Goal: Task Accomplishment & Management: Manage account settings

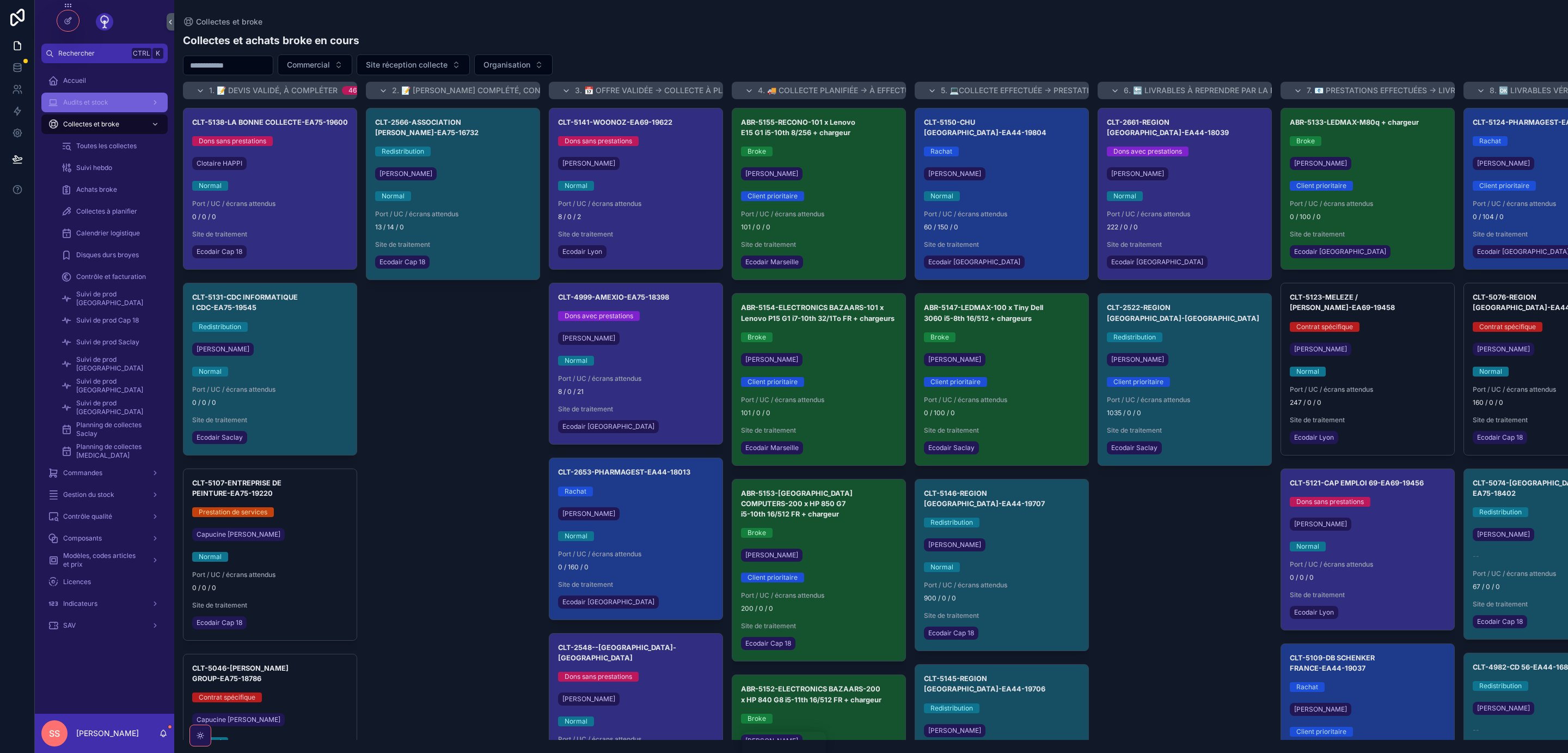
click at [83, 102] on span "Audits et stock" at bounding box center [86, 102] width 46 height 9
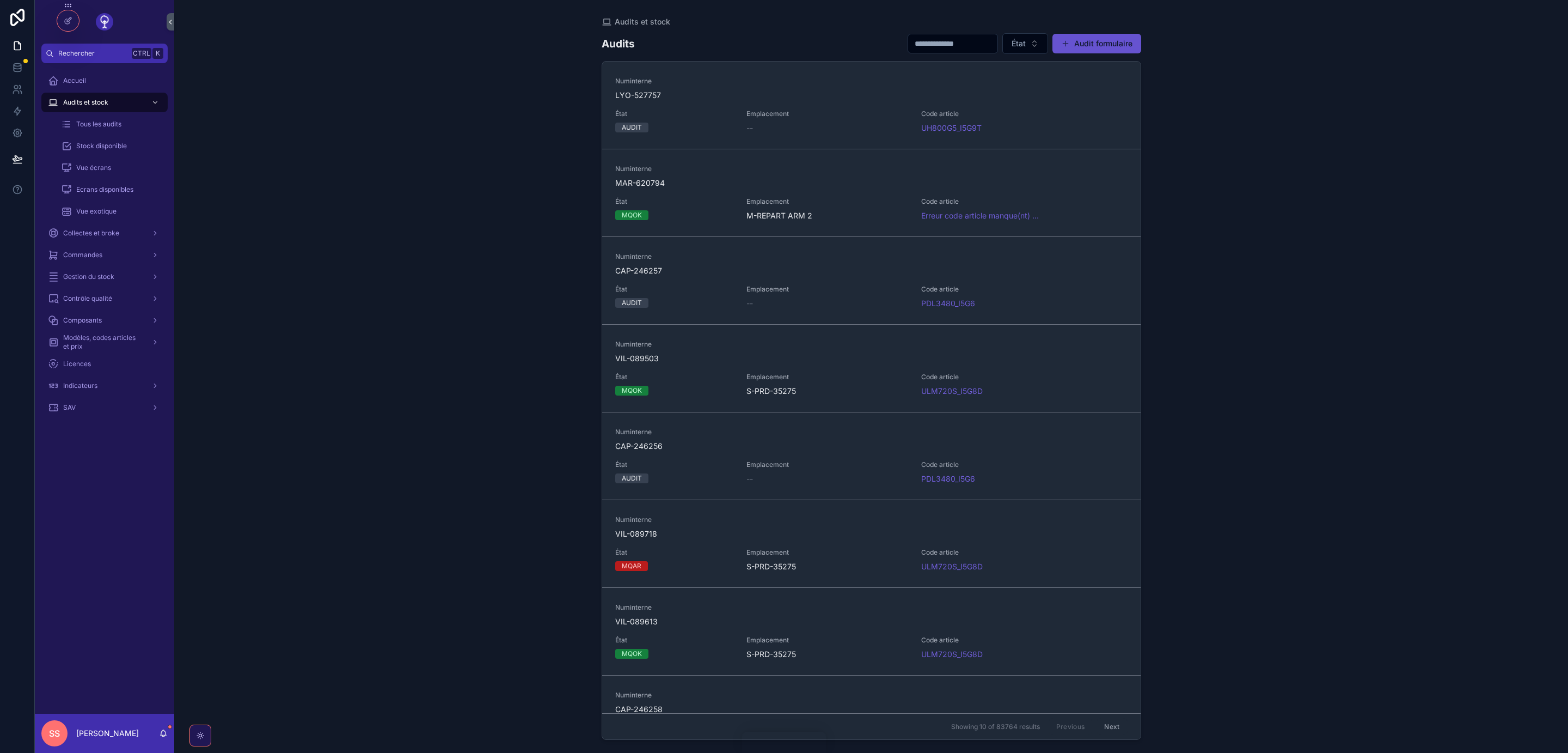
click at [911, 42] on input "scrollable content" at bounding box center [953, 43] width 89 height 15
paste input "**********"
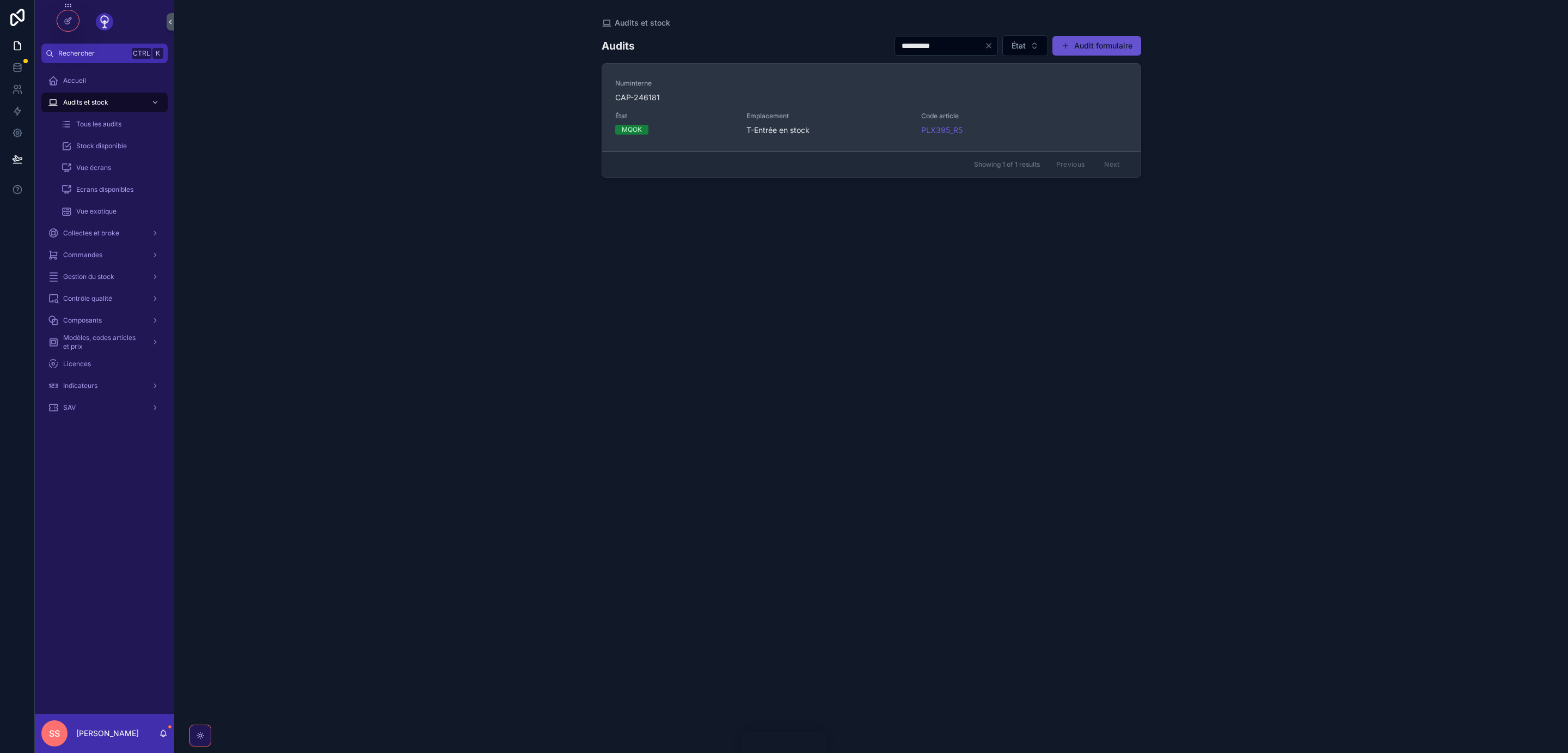
type input "**********"
click at [841, 100] on span "CAP-246181" at bounding box center [871, 97] width 512 height 11
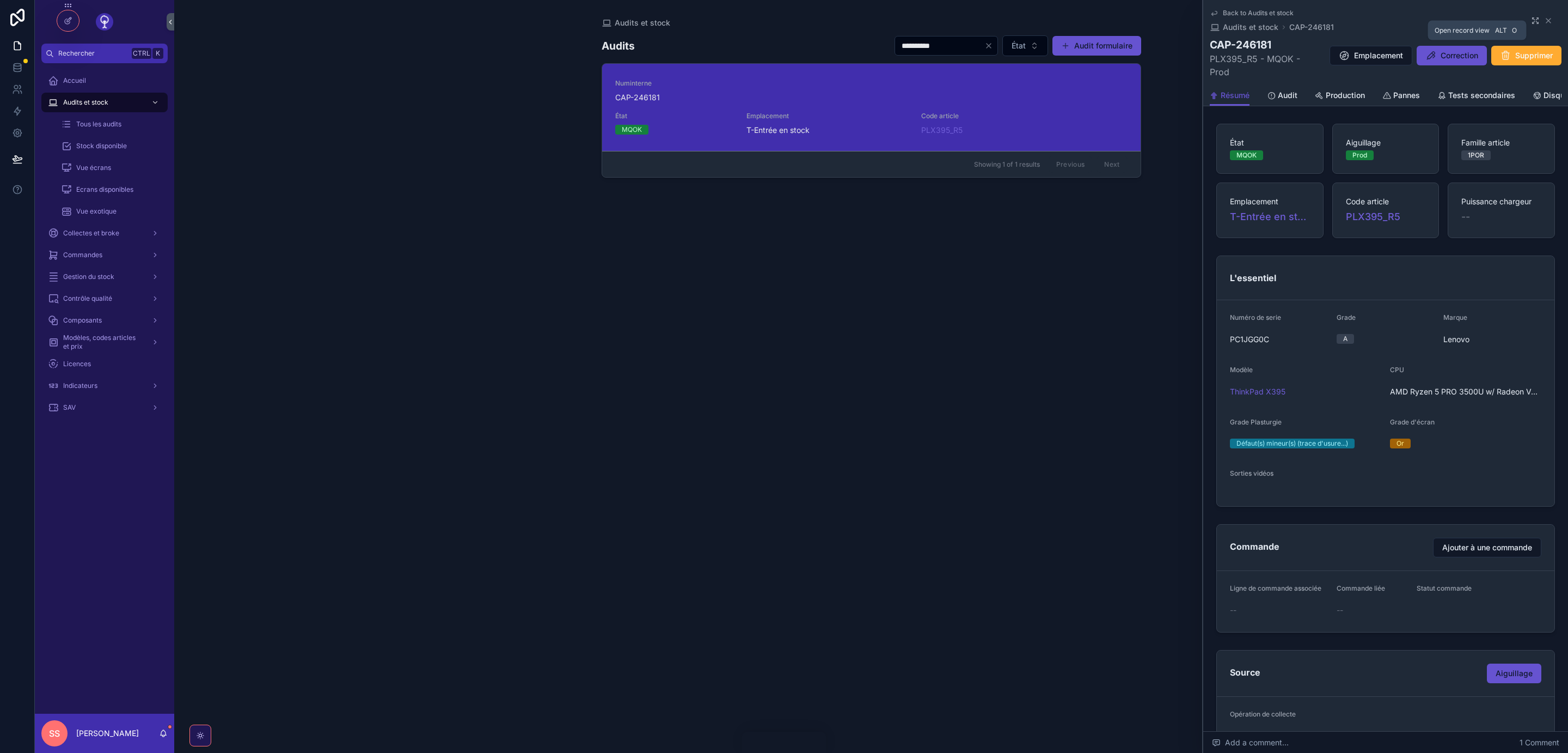
click at [1535, 18] on icon "scrollable content" at bounding box center [1536, 21] width 9 height 9
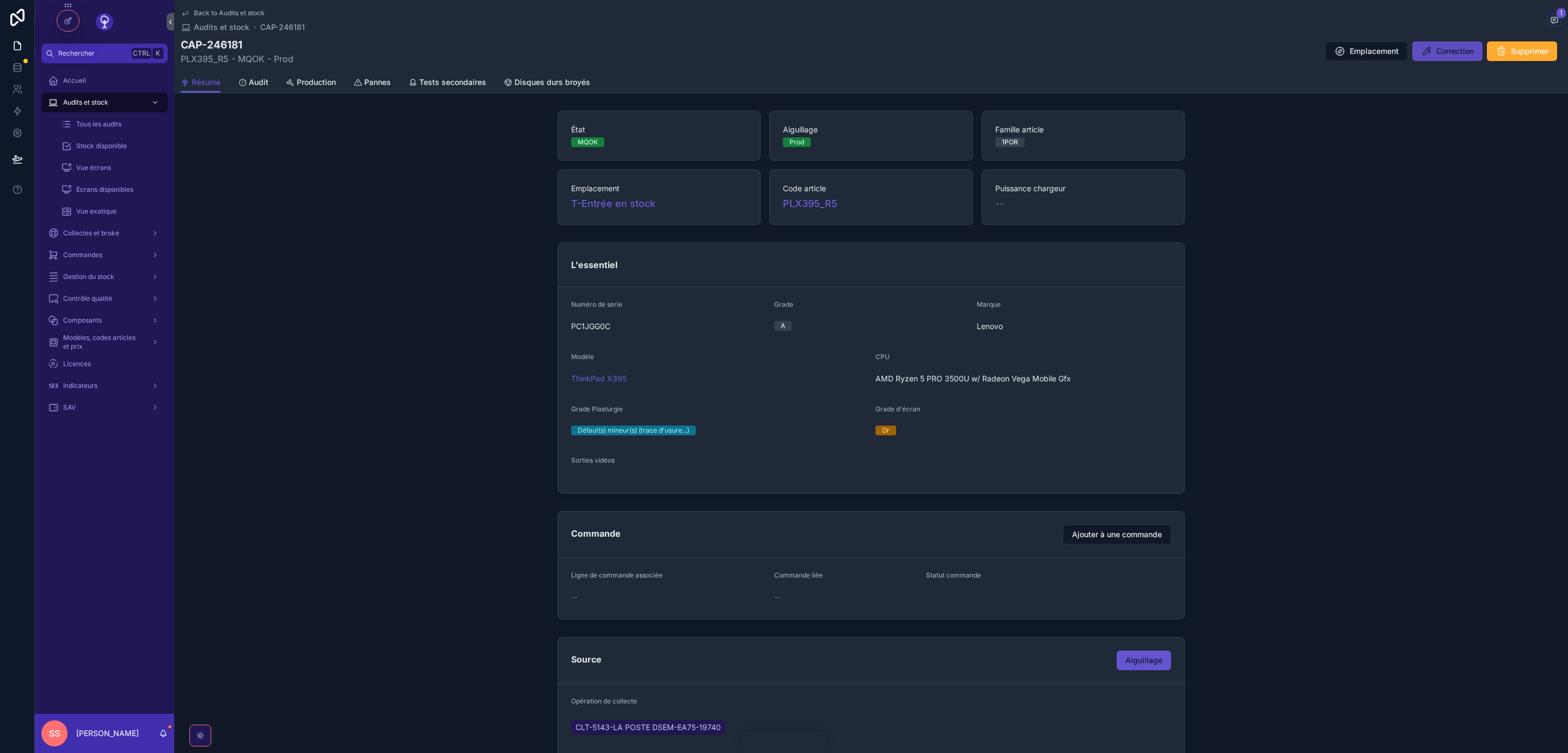
click at [1429, 52] on icon "scrollable content" at bounding box center [1426, 51] width 11 height 11
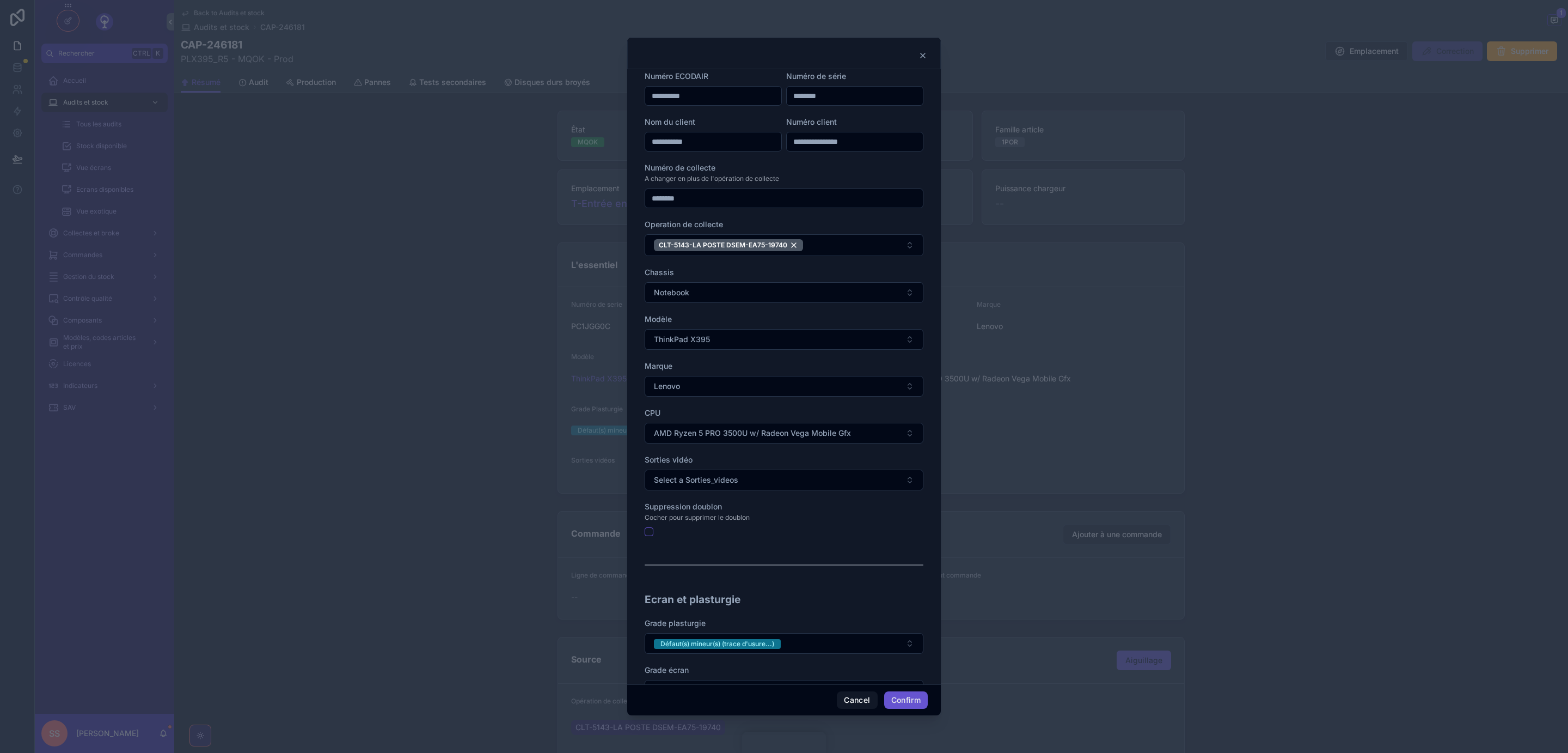
scroll to position [18, 0]
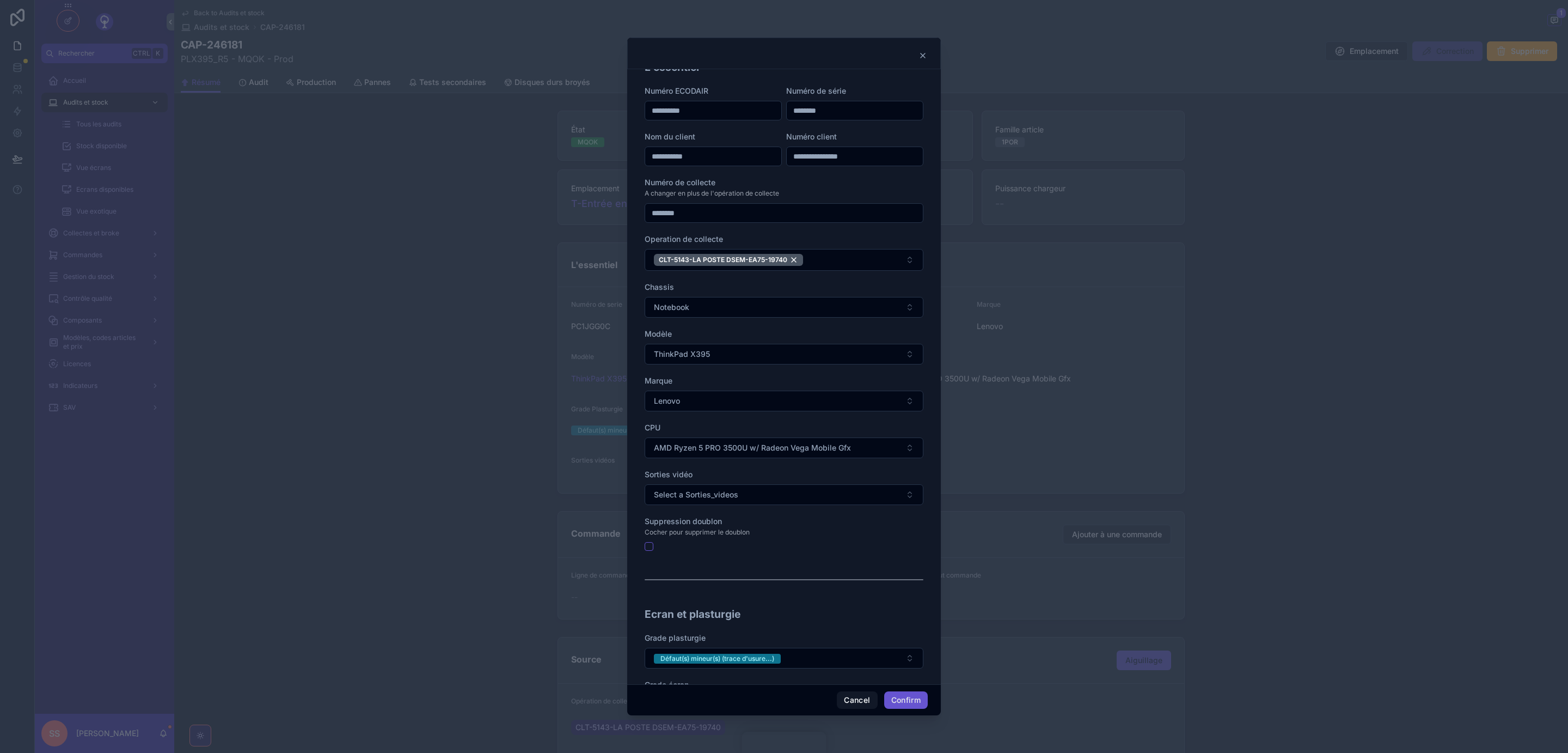
click at [923, 57] on icon at bounding box center [923, 55] width 4 height 4
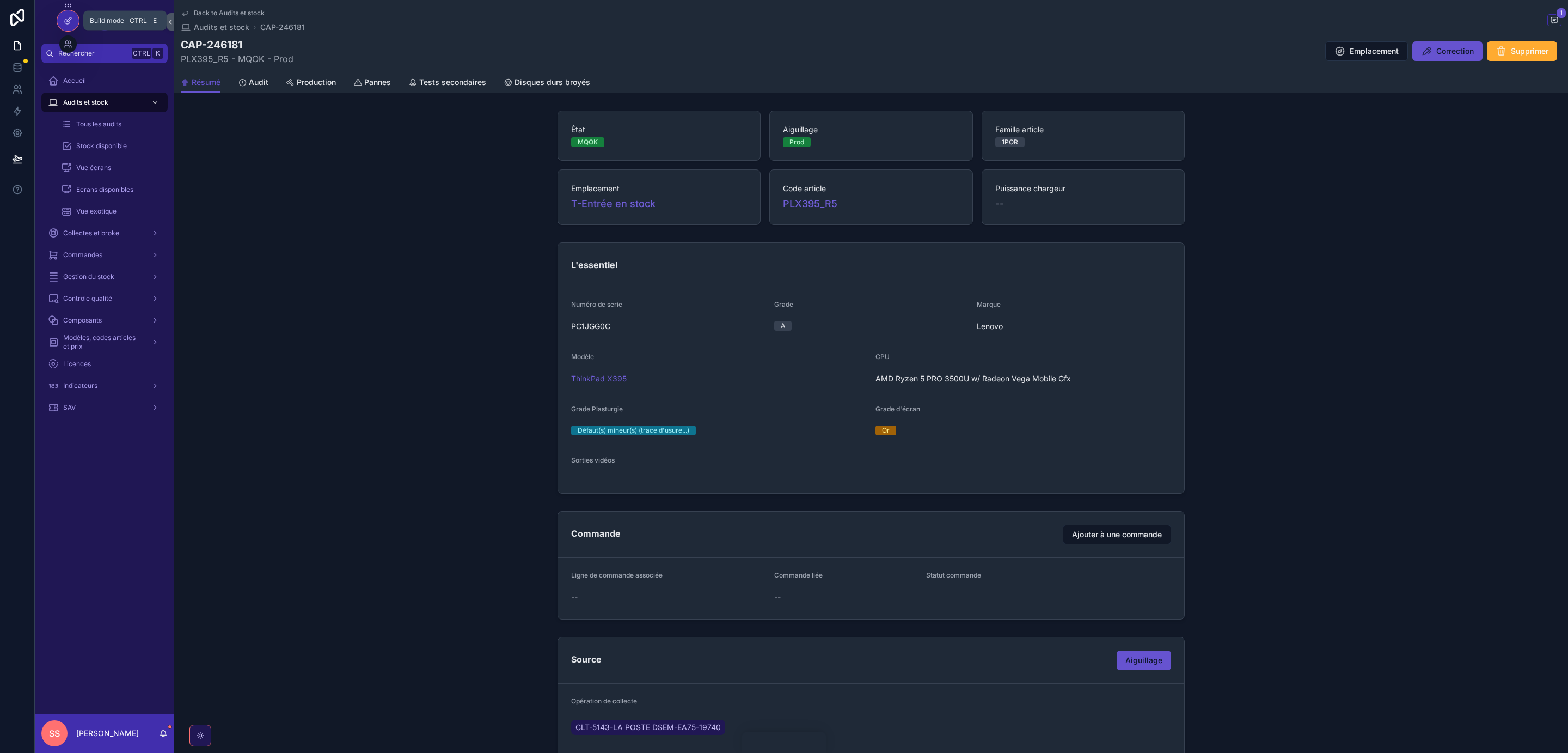
click at [68, 21] on icon at bounding box center [68, 21] width 9 height 9
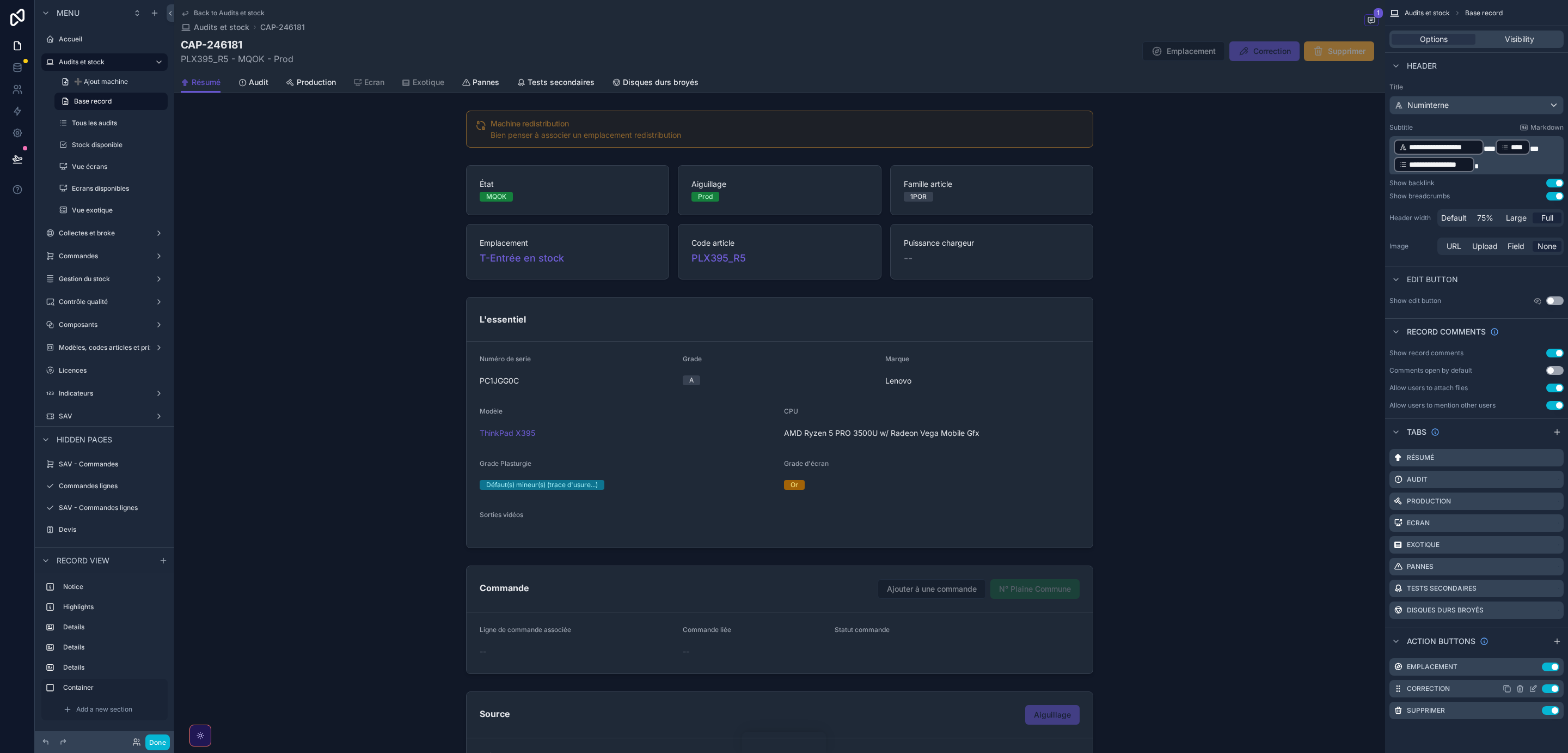
click at [1534, 692] on icon "scrollable content" at bounding box center [1533, 689] width 5 height 5
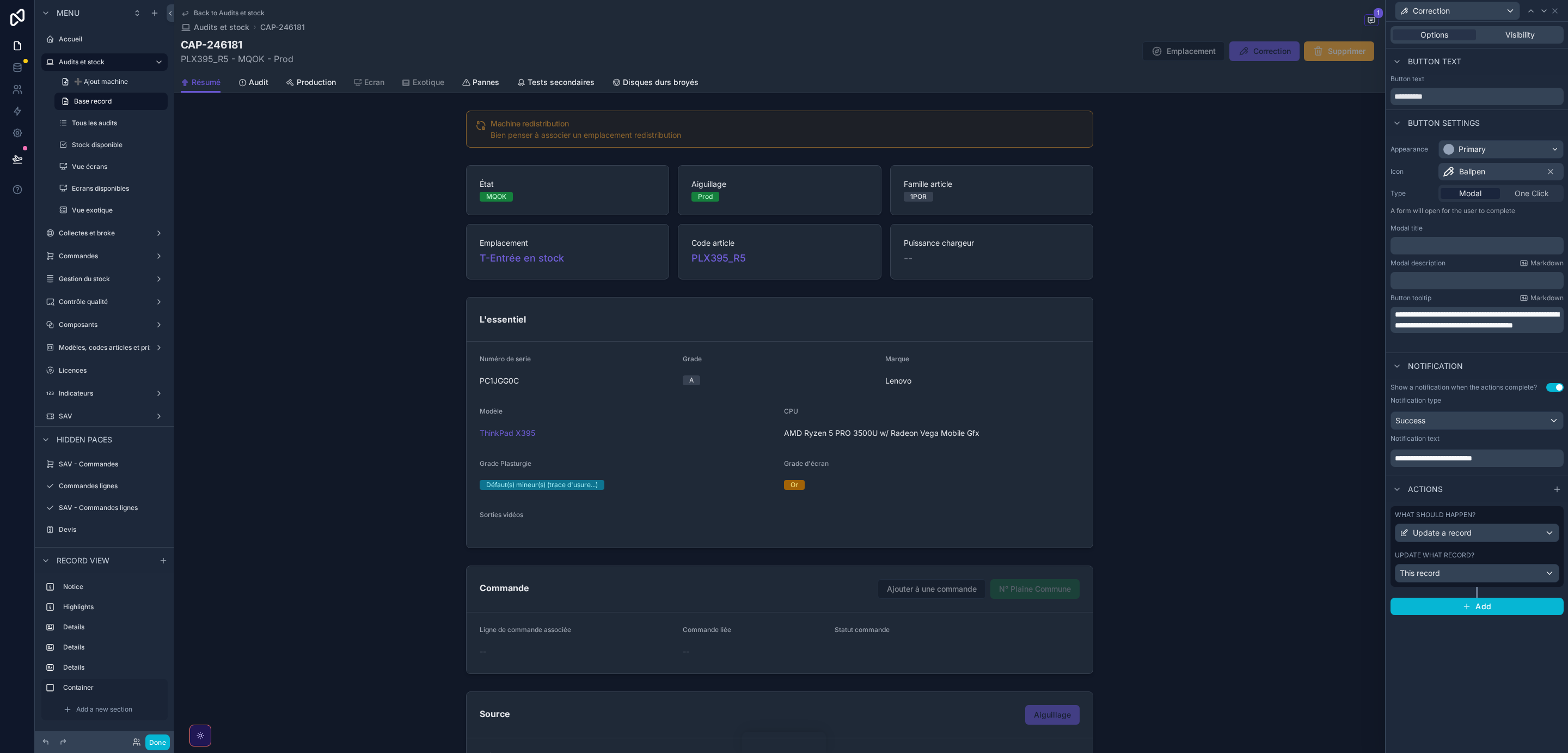
click at [1487, 552] on div "What should happen? Update a record Update what record? This record" at bounding box center [1478, 546] width 173 height 81
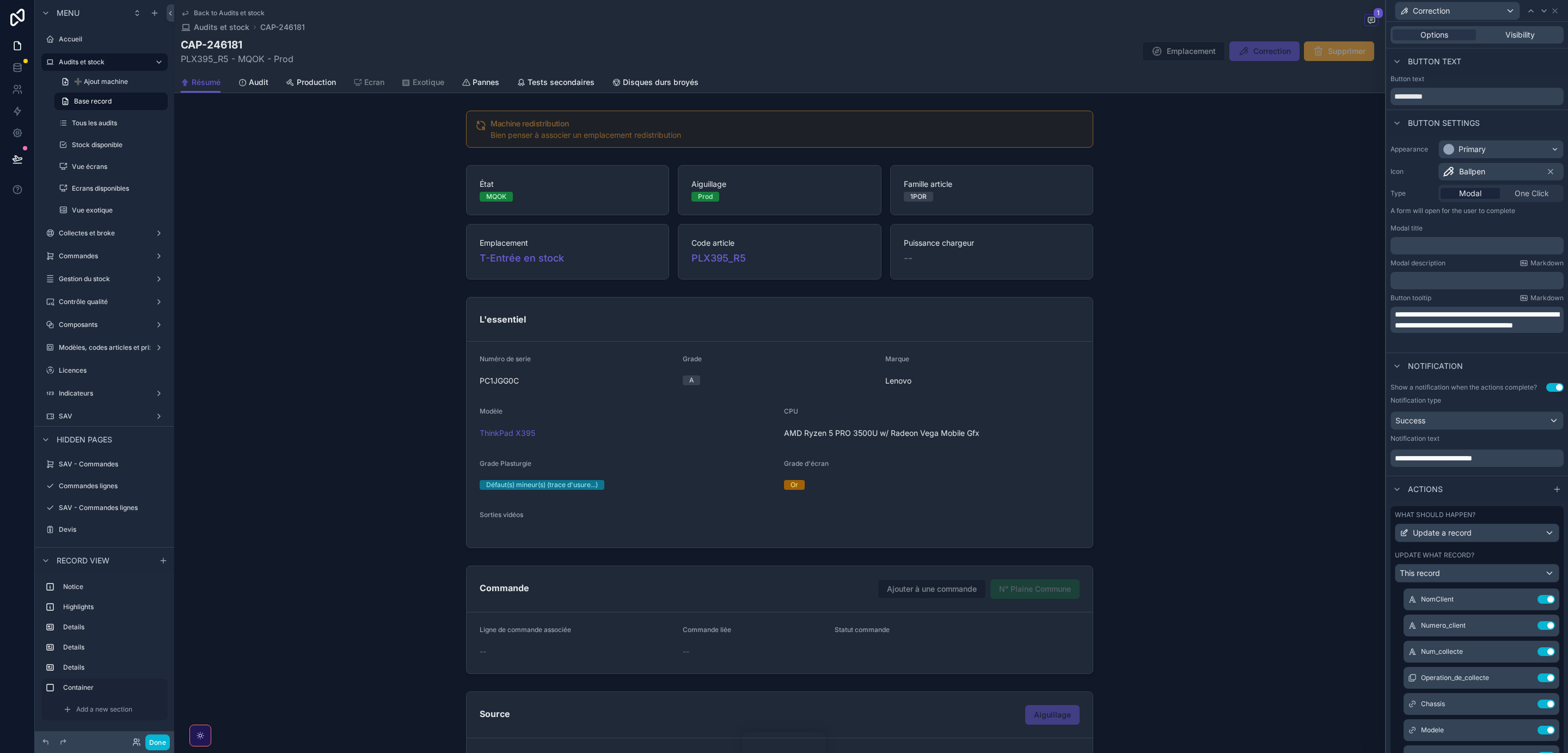
scroll to position [0, 0]
click at [1509, 32] on span "Visibility" at bounding box center [1521, 35] width 30 height 11
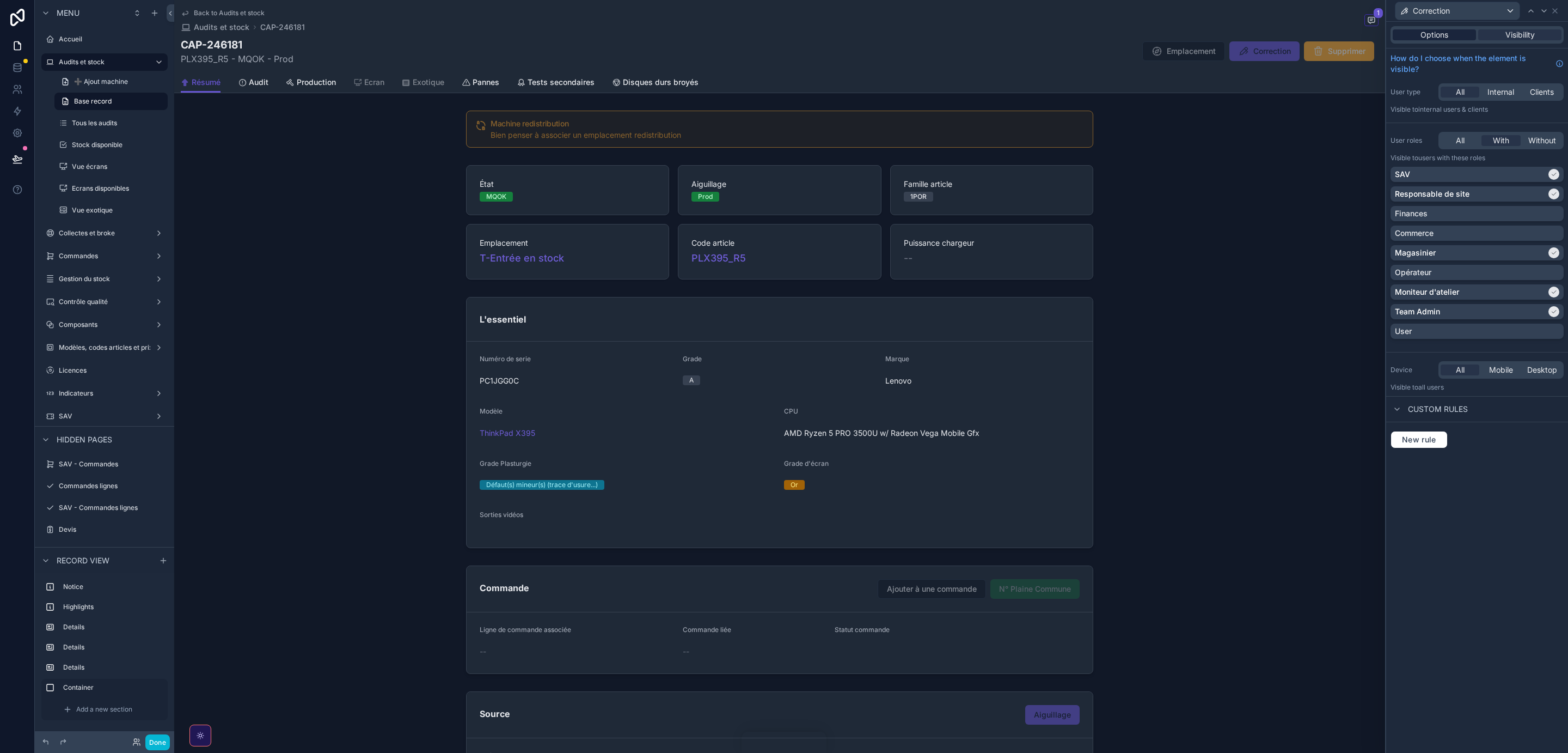
click at [1438, 32] on span "Options" at bounding box center [1435, 35] width 28 height 11
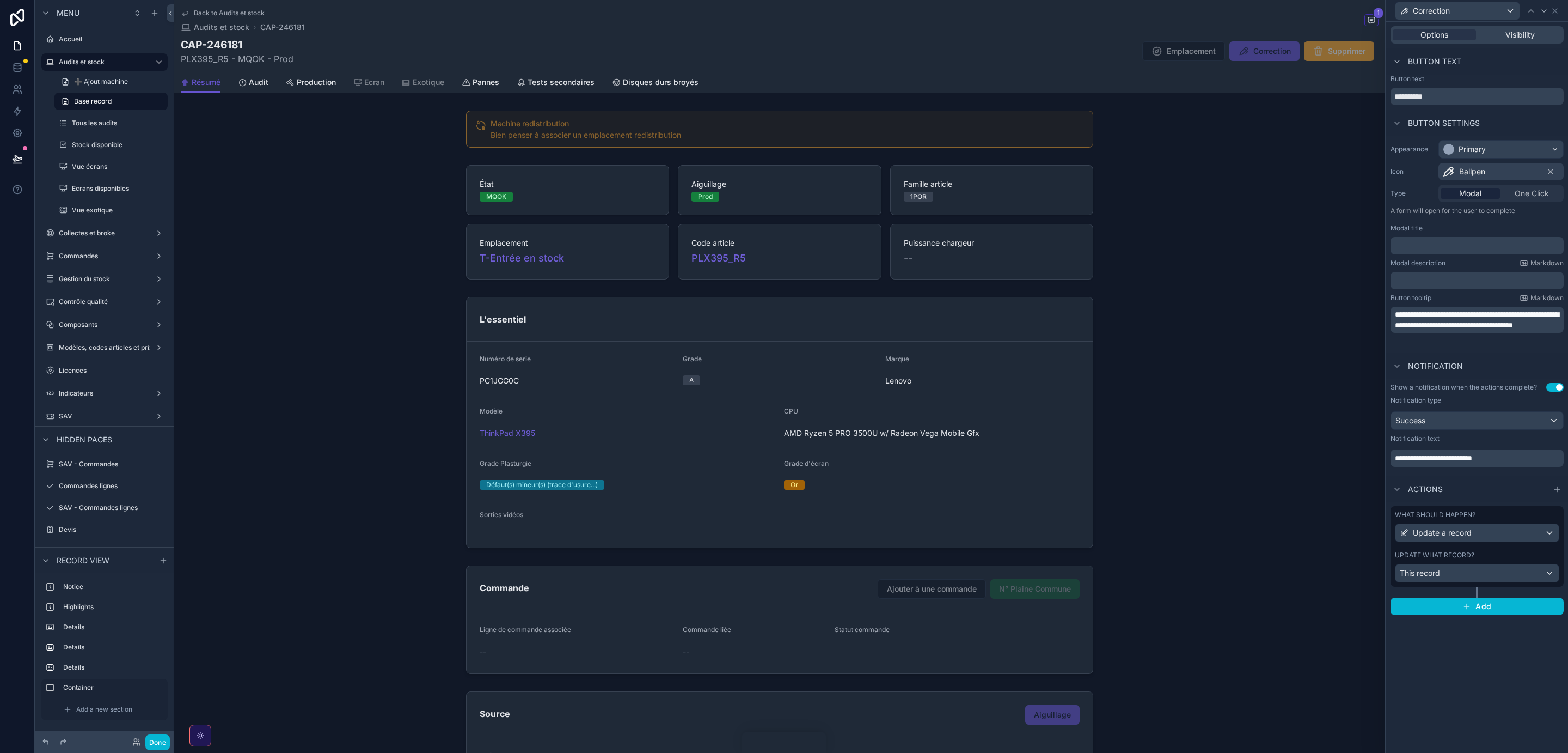
click at [1502, 557] on div "Update what record?" at bounding box center [1478, 555] width 165 height 9
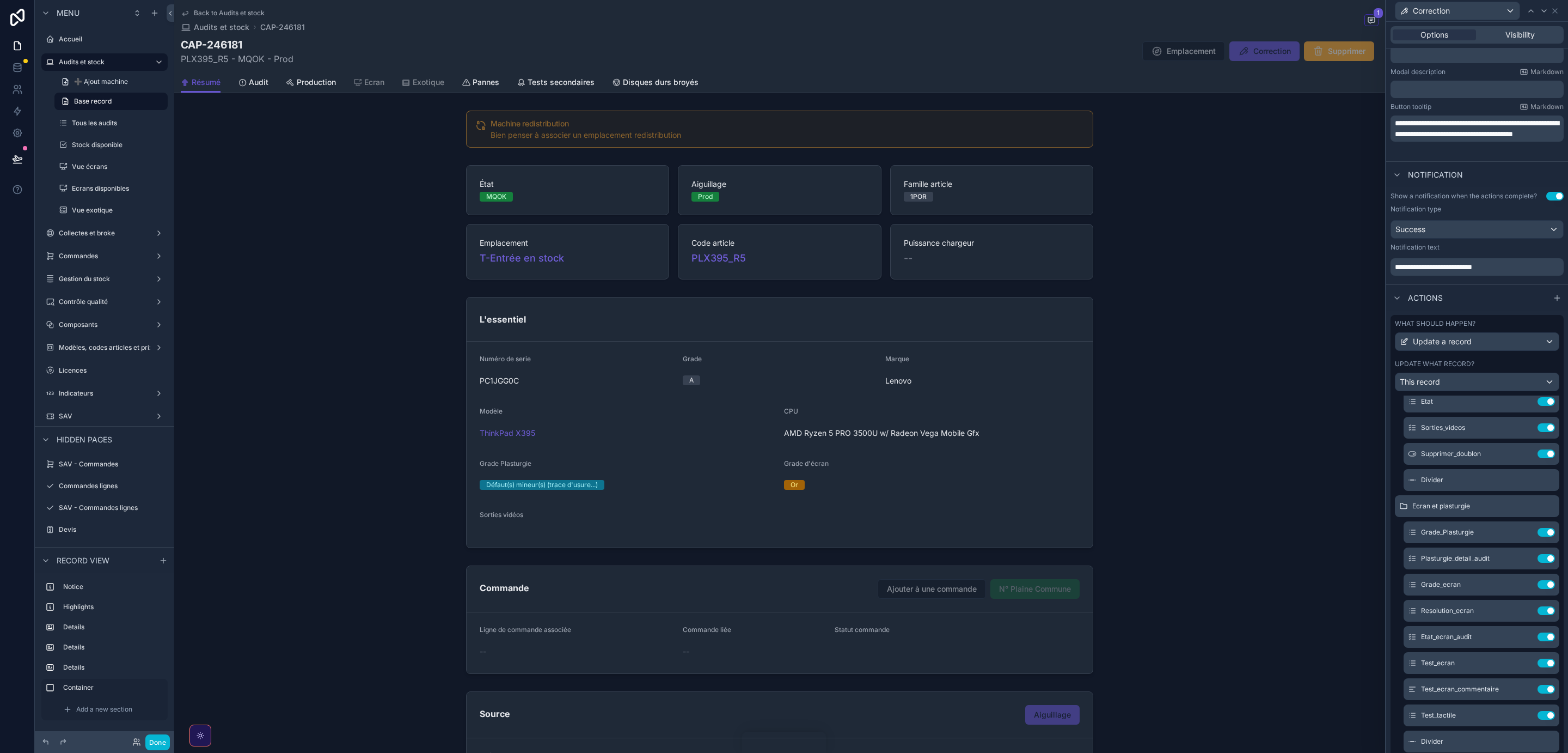
scroll to position [377, 0]
click at [1524, 454] on icon at bounding box center [1525, 452] width 9 height 9
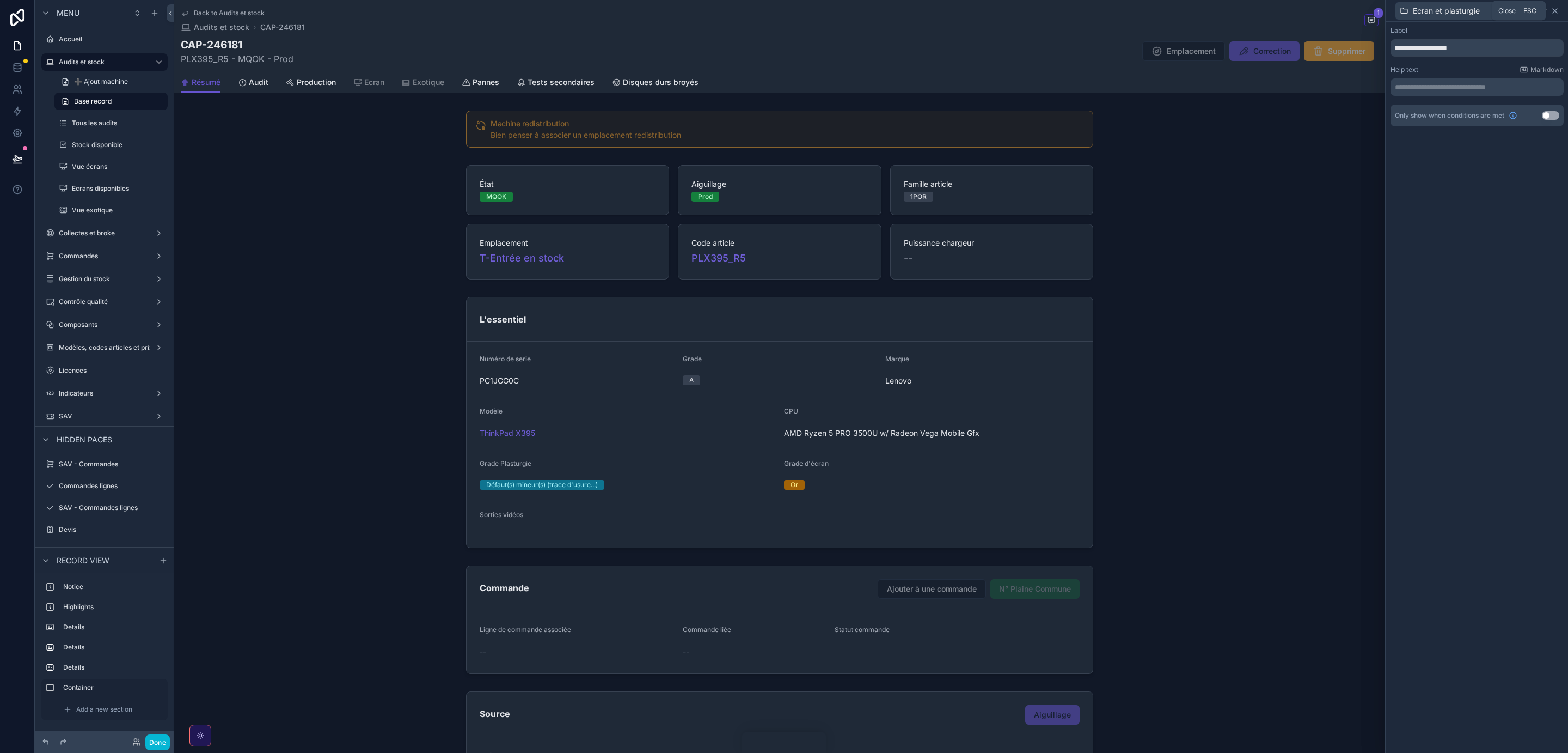
click at [1558, 14] on icon at bounding box center [1555, 11] width 9 height 9
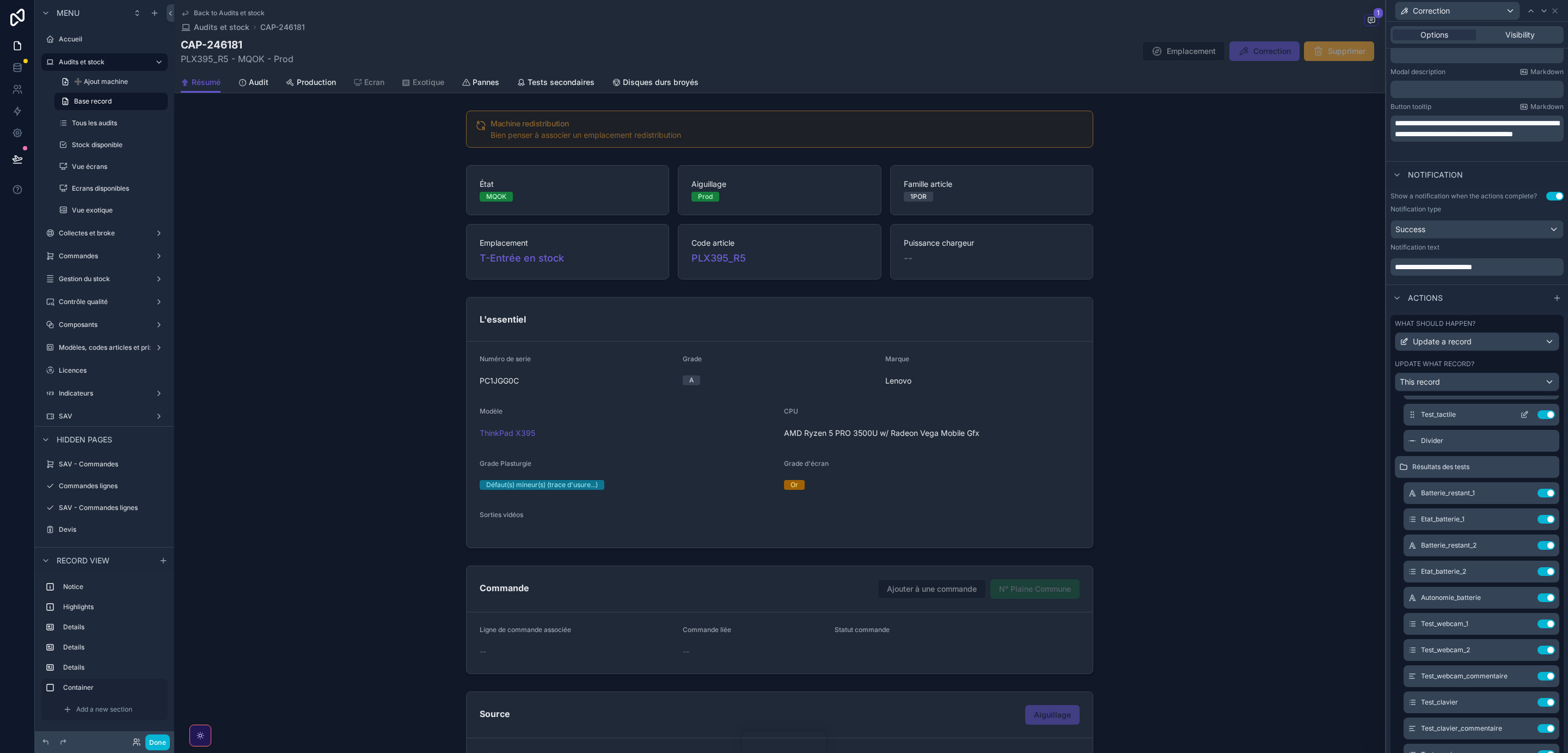
scroll to position [647, 0]
click at [1525, 470] on icon at bounding box center [1525, 470] width 9 height 9
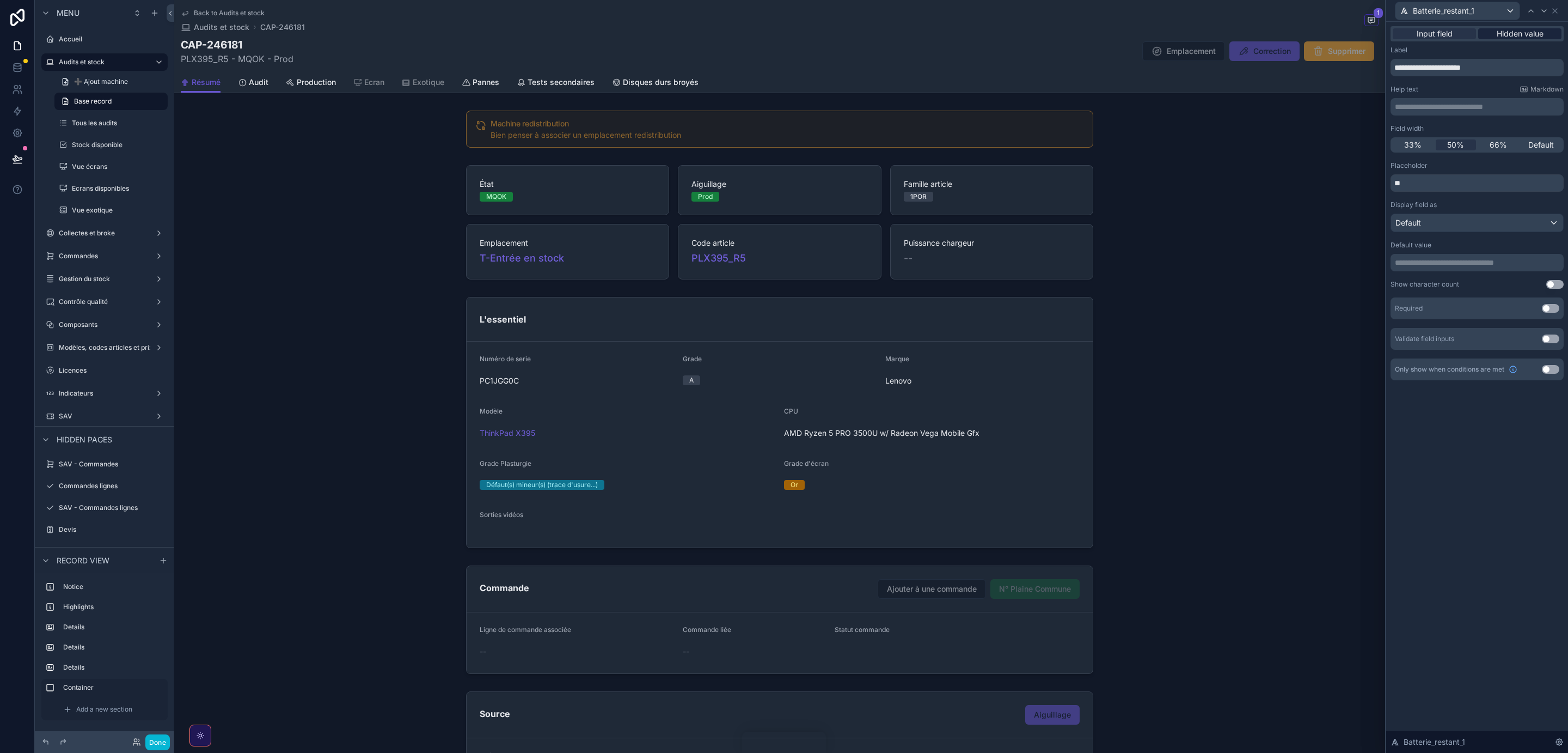
click at [1508, 35] on span "Hidden value" at bounding box center [1520, 33] width 46 height 11
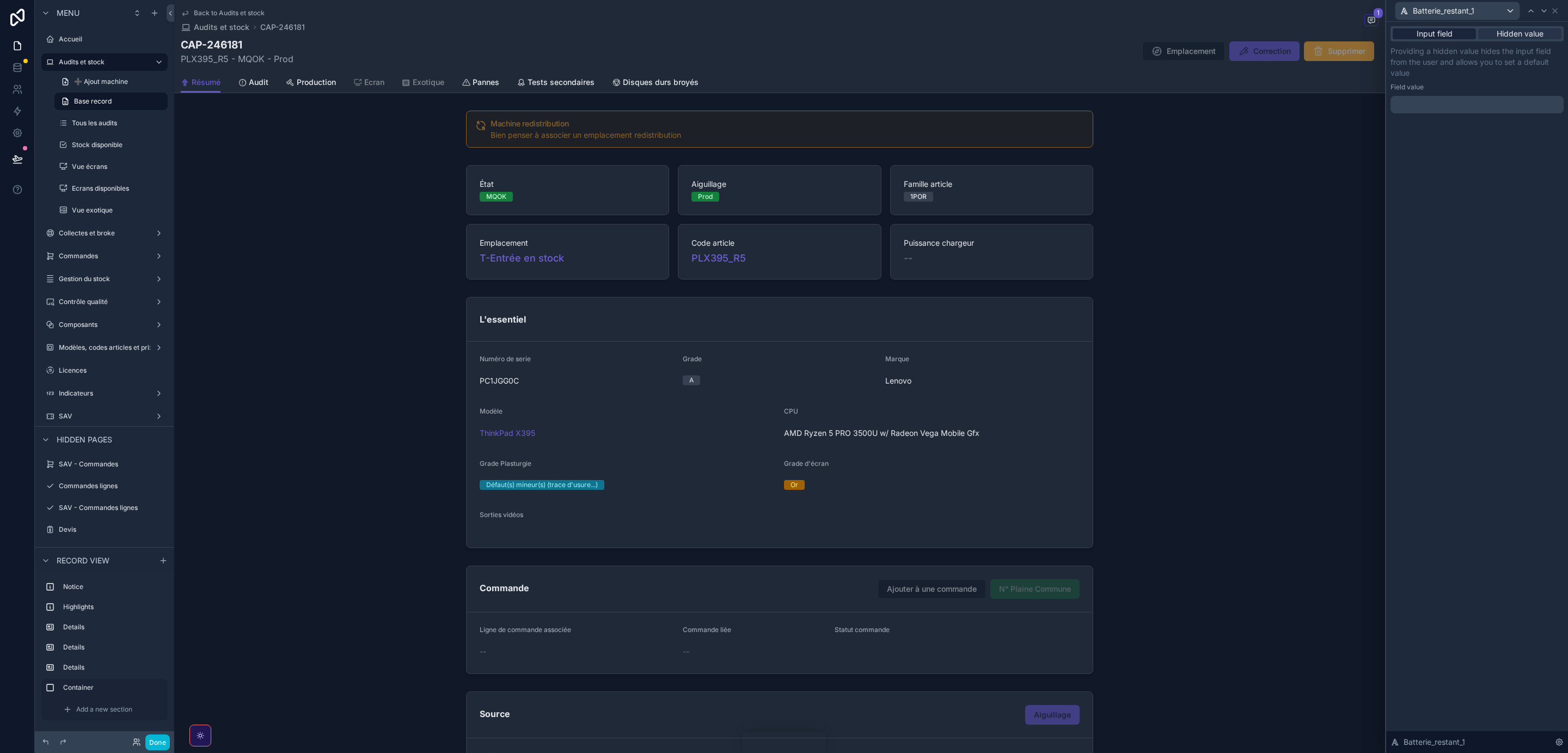
click at [1439, 34] on span "Input field" at bounding box center [1434, 33] width 36 height 11
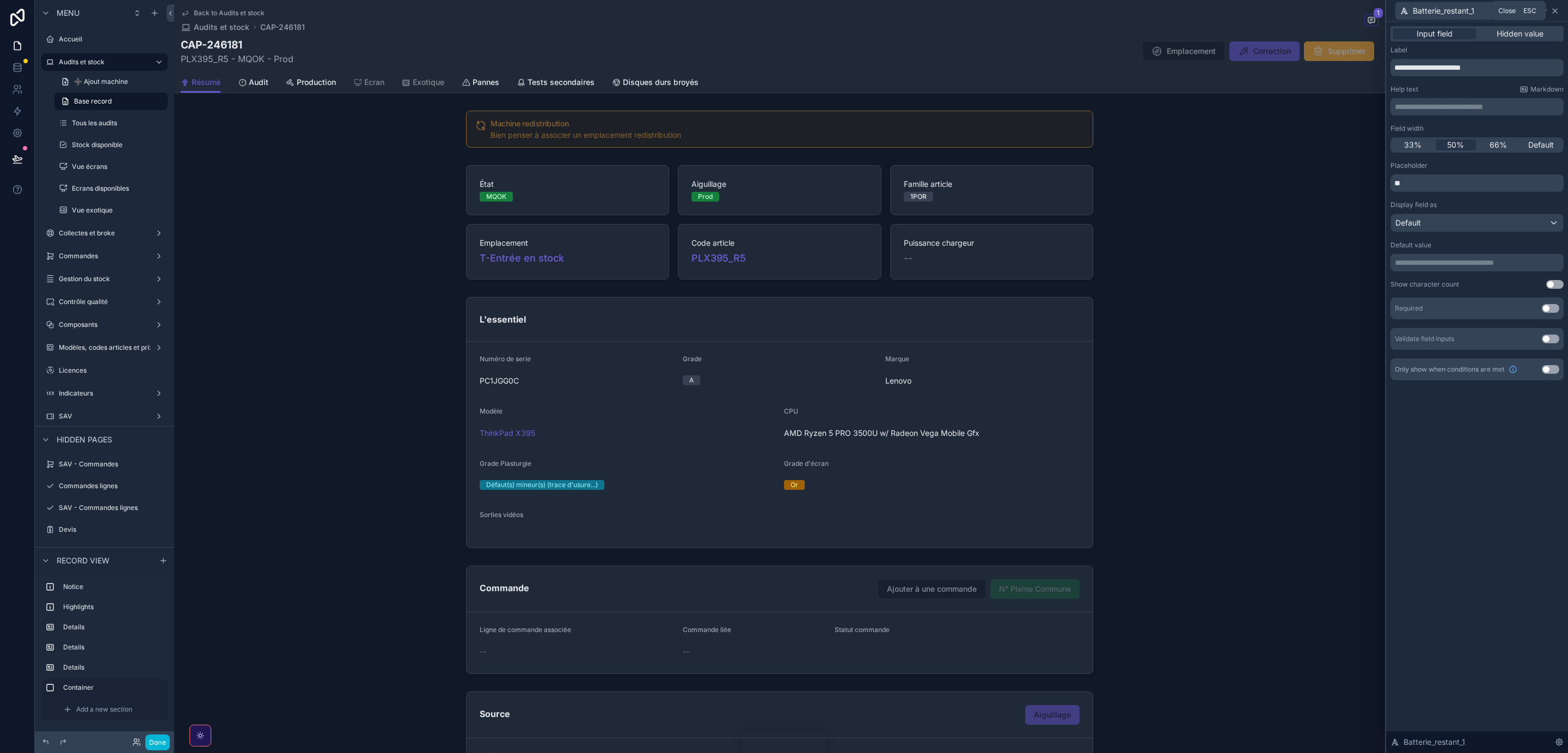
click at [1555, 12] on icon at bounding box center [1555, 11] width 9 height 9
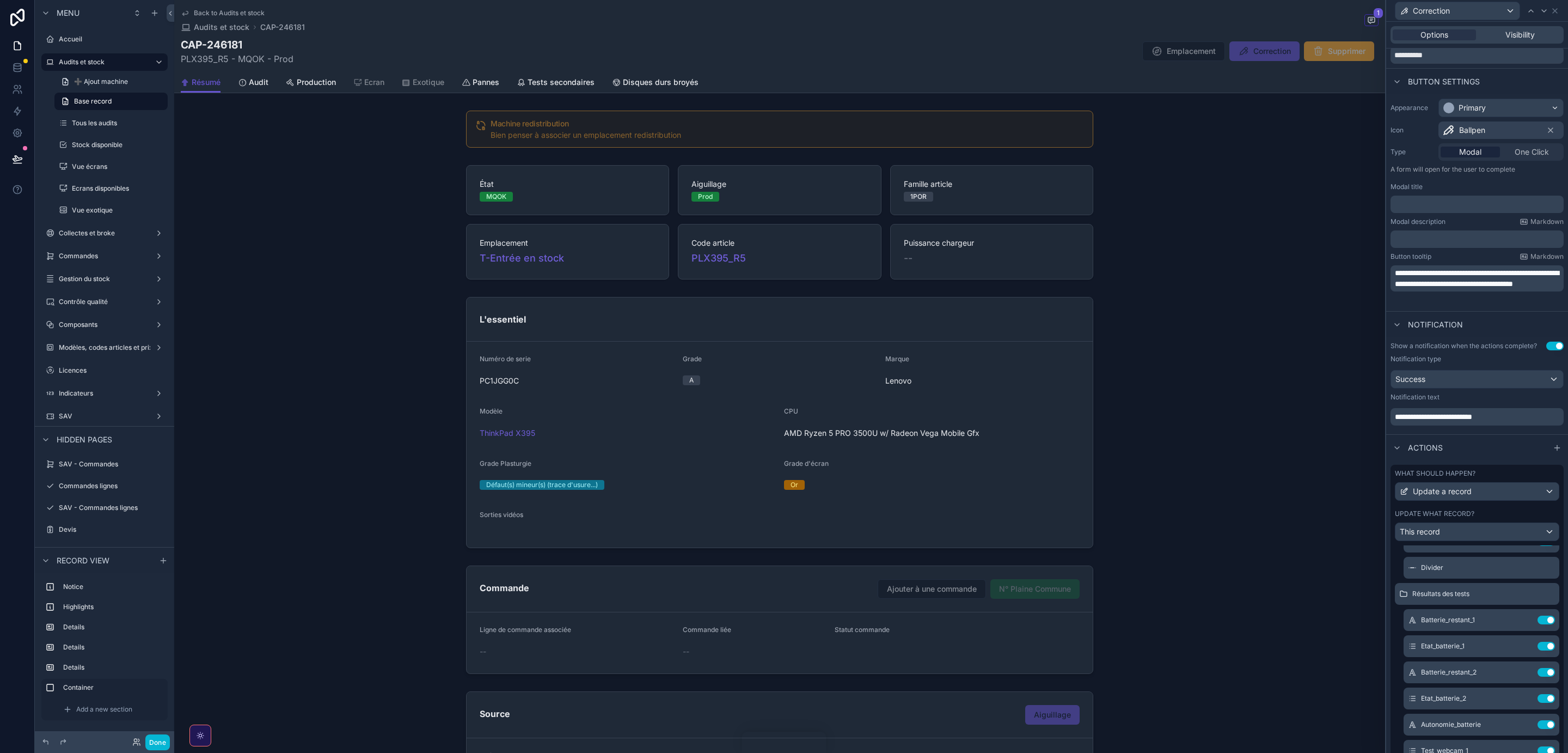
scroll to position [0, 0]
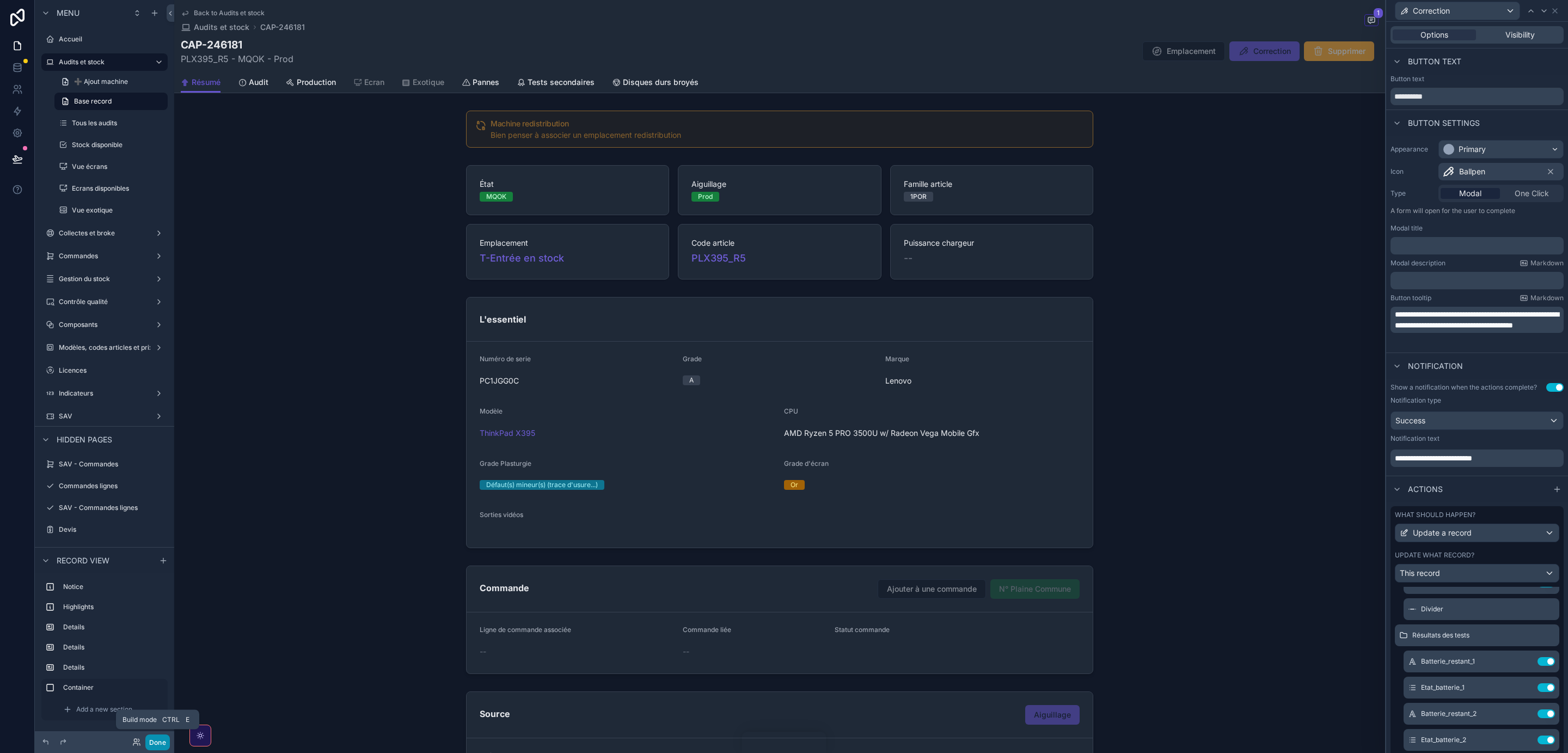
click at [153, 740] on button "Done" at bounding box center [158, 742] width 25 height 16
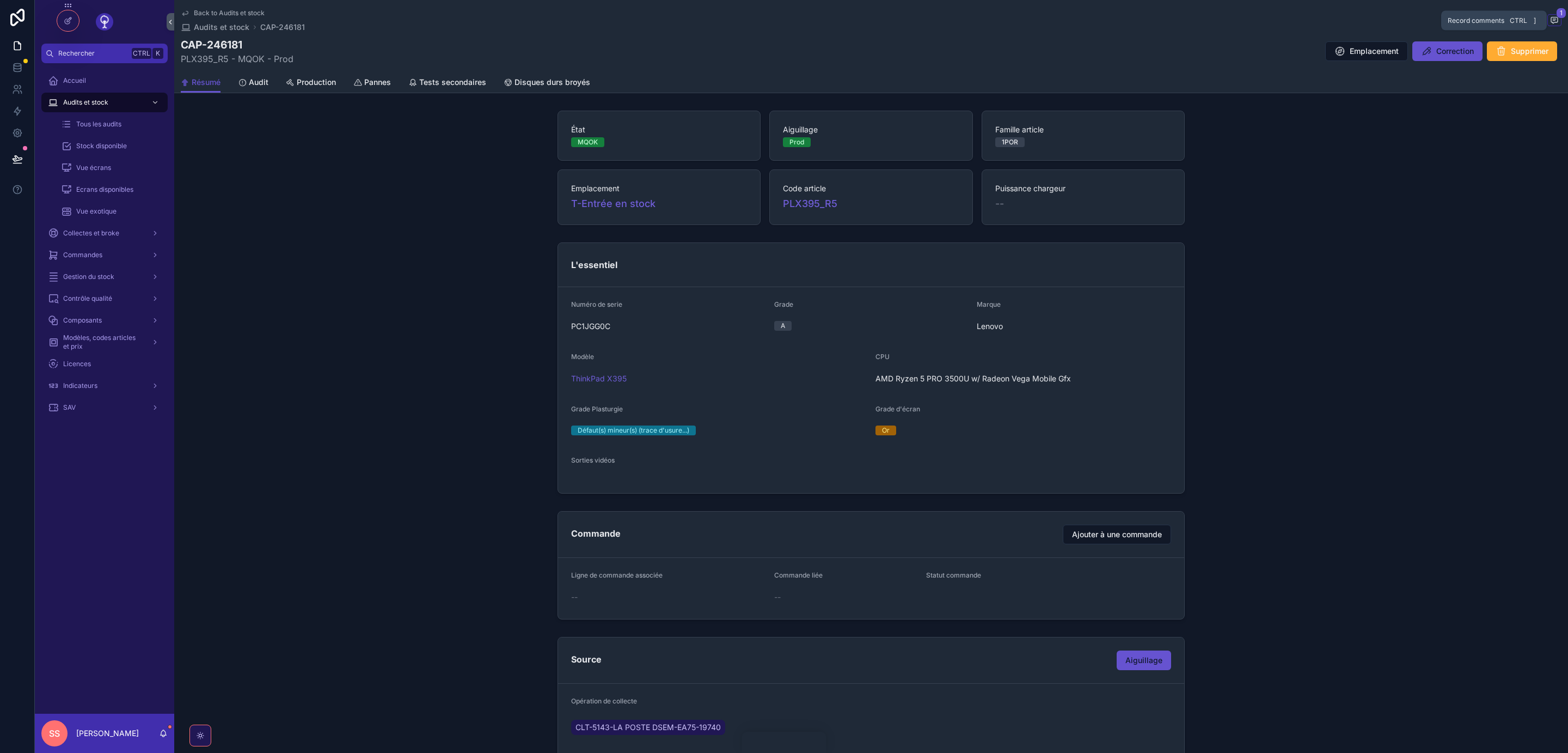
click at [1555, 17] on icon "scrollable content" at bounding box center [1555, 20] width 9 height 9
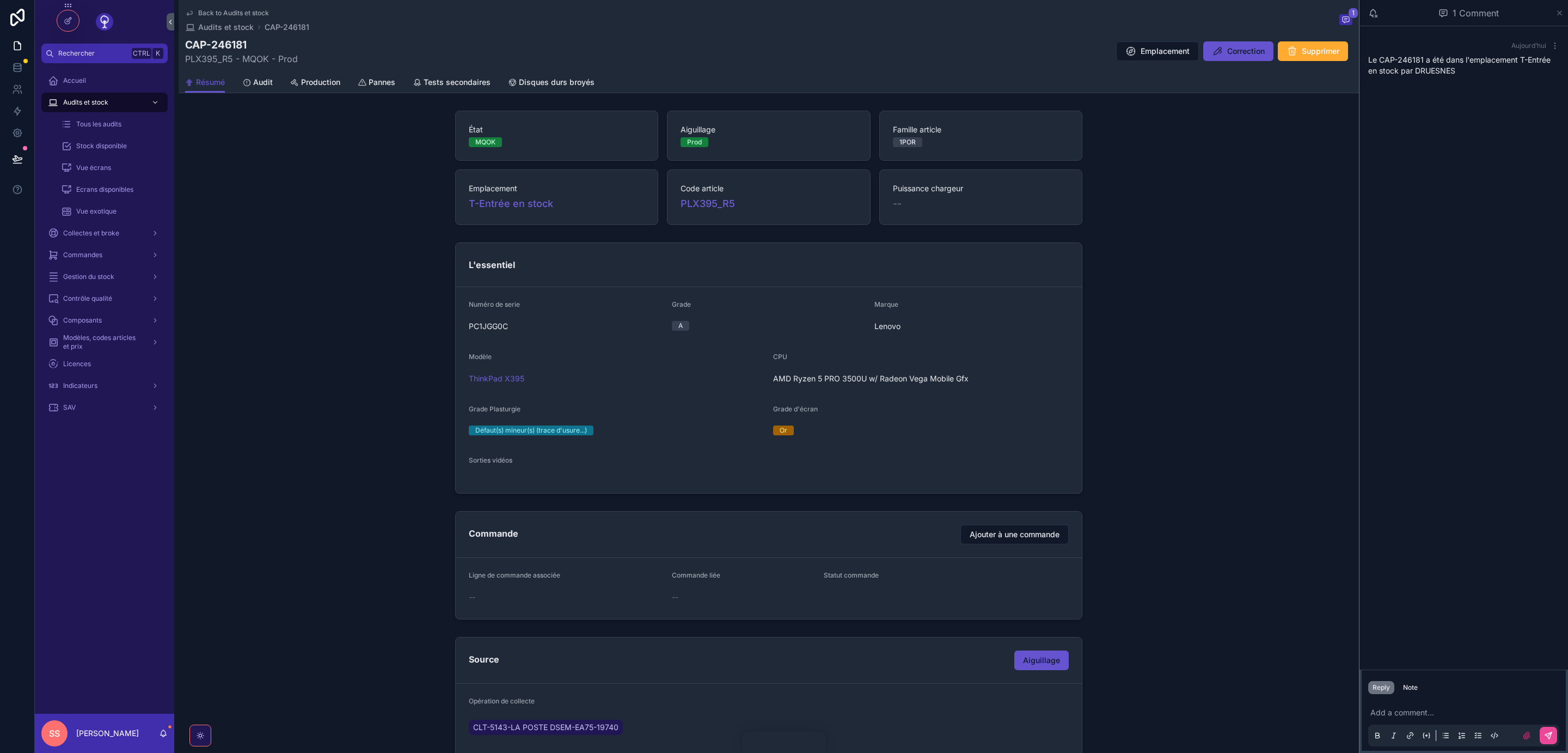
click at [1561, 11] on icon "scrollable content" at bounding box center [1560, 12] width 4 height 4
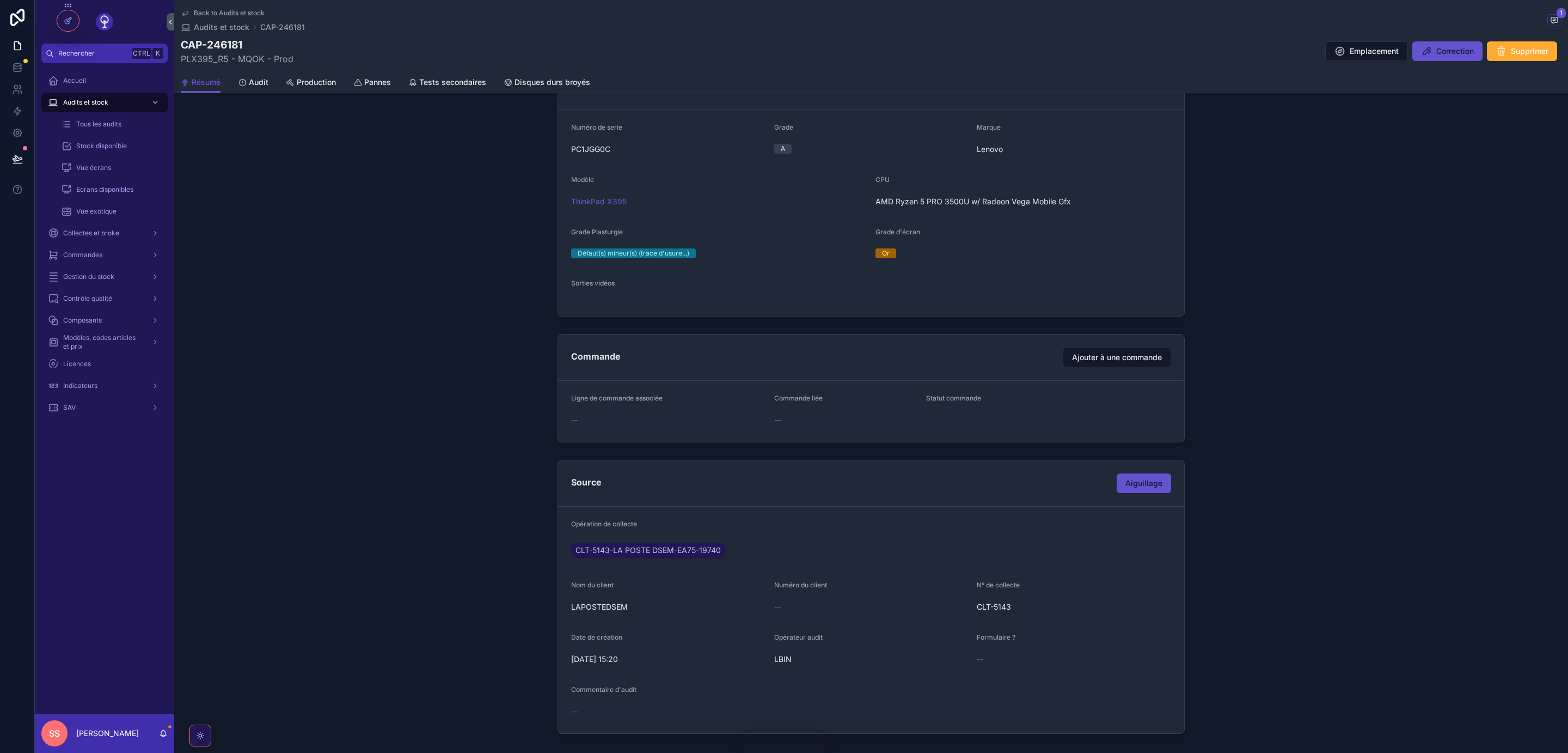
scroll to position [244, 0]
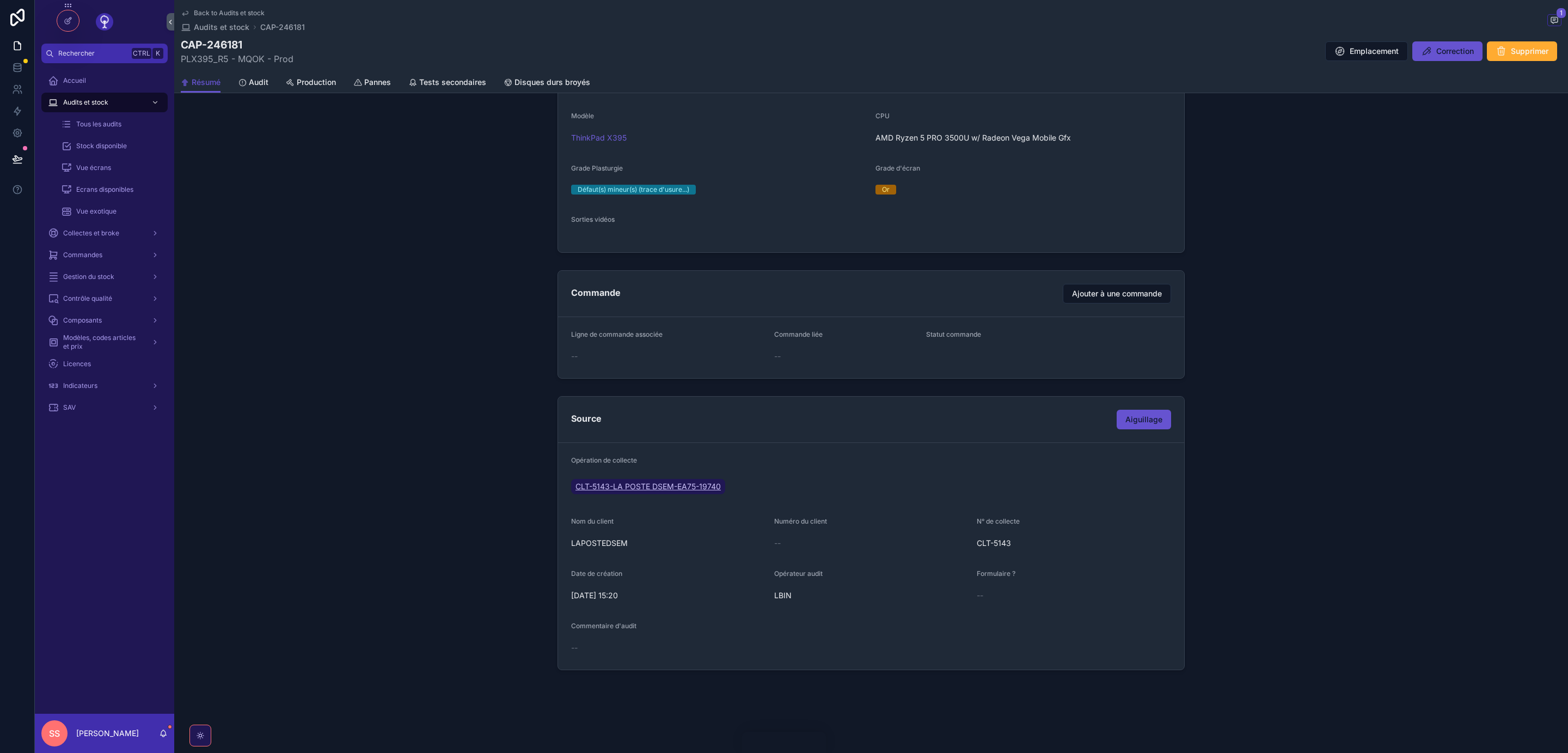
click at [650, 485] on span "CLT-5143-LA POSTE DSEM-EA75-19740" at bounding box center [648, 486] width 145 height 11
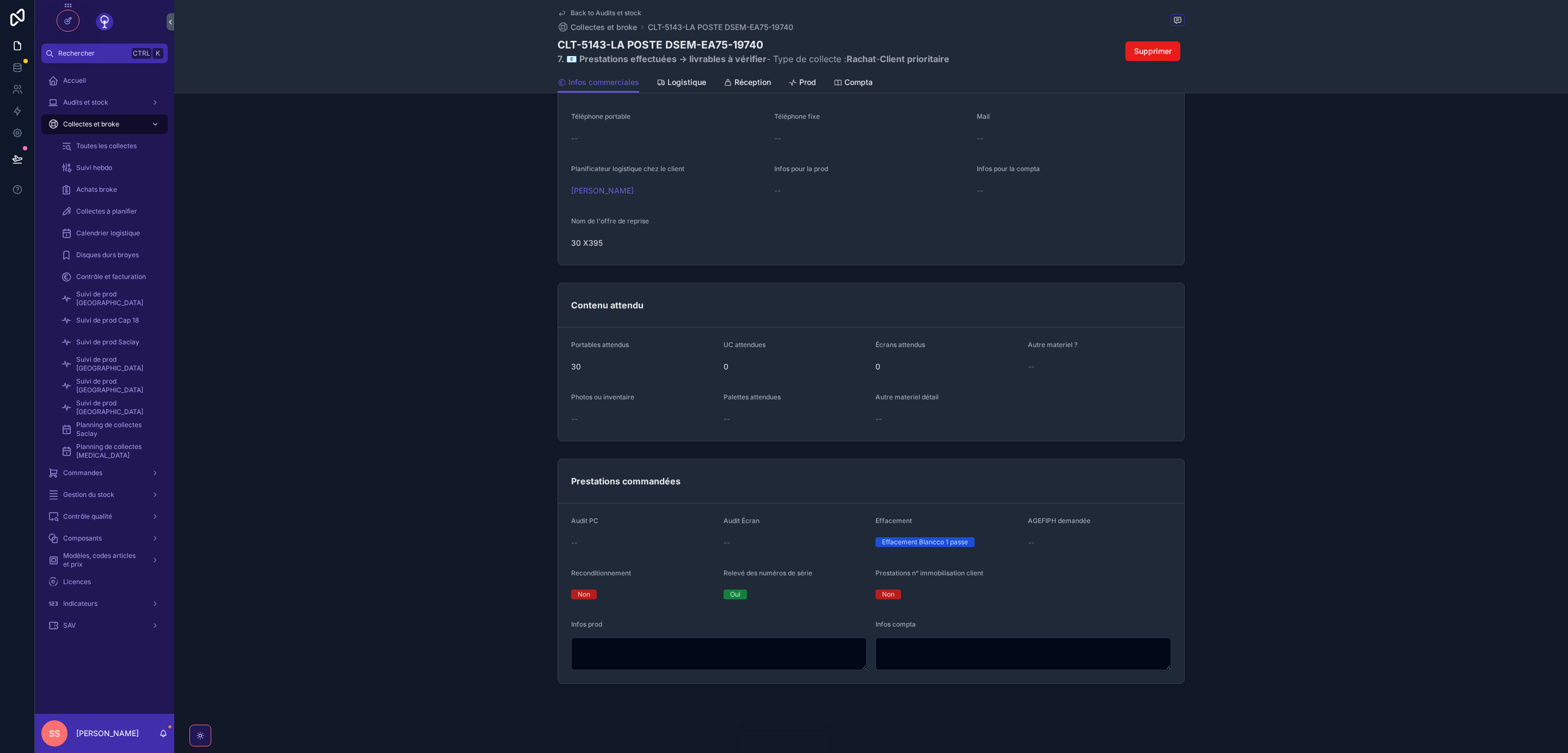
scroll to position [250, 0]
click at [584, 527] on div "Audit PC --" at bounding box center [643, 529] width 144 height 35
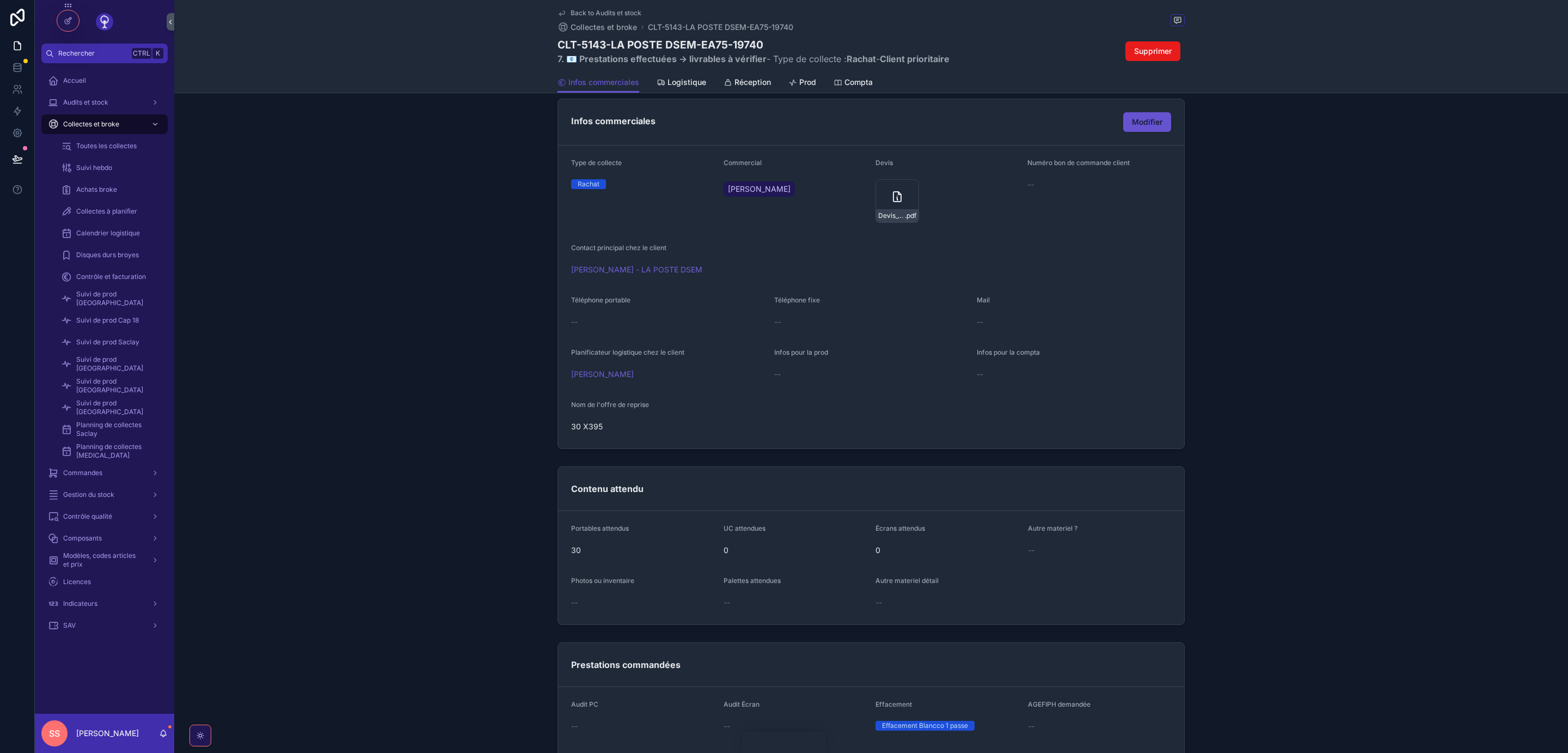
scroll to position [0, 0]
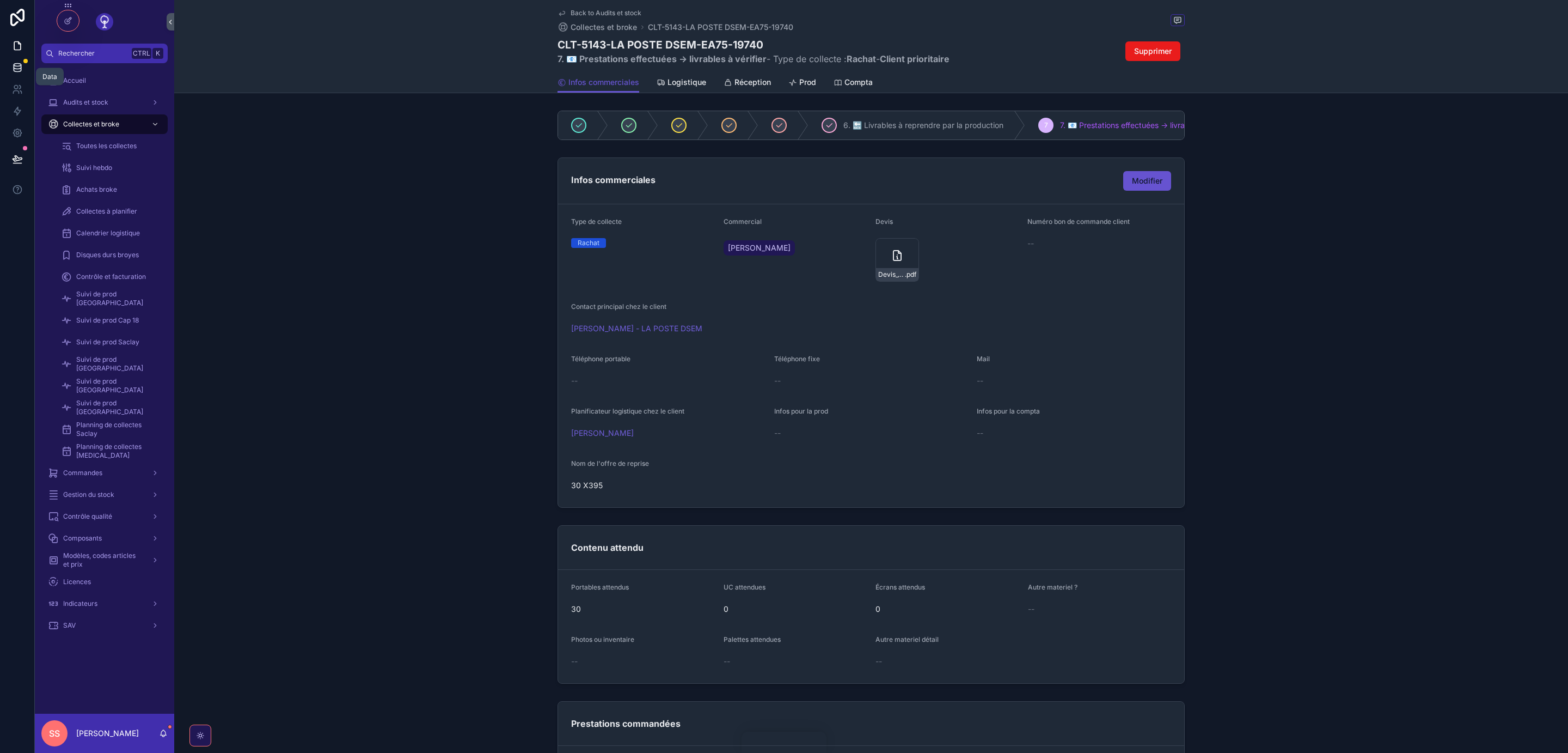
click at [15, 67] on icon at bounding box center [18, 67] width 11 height 11
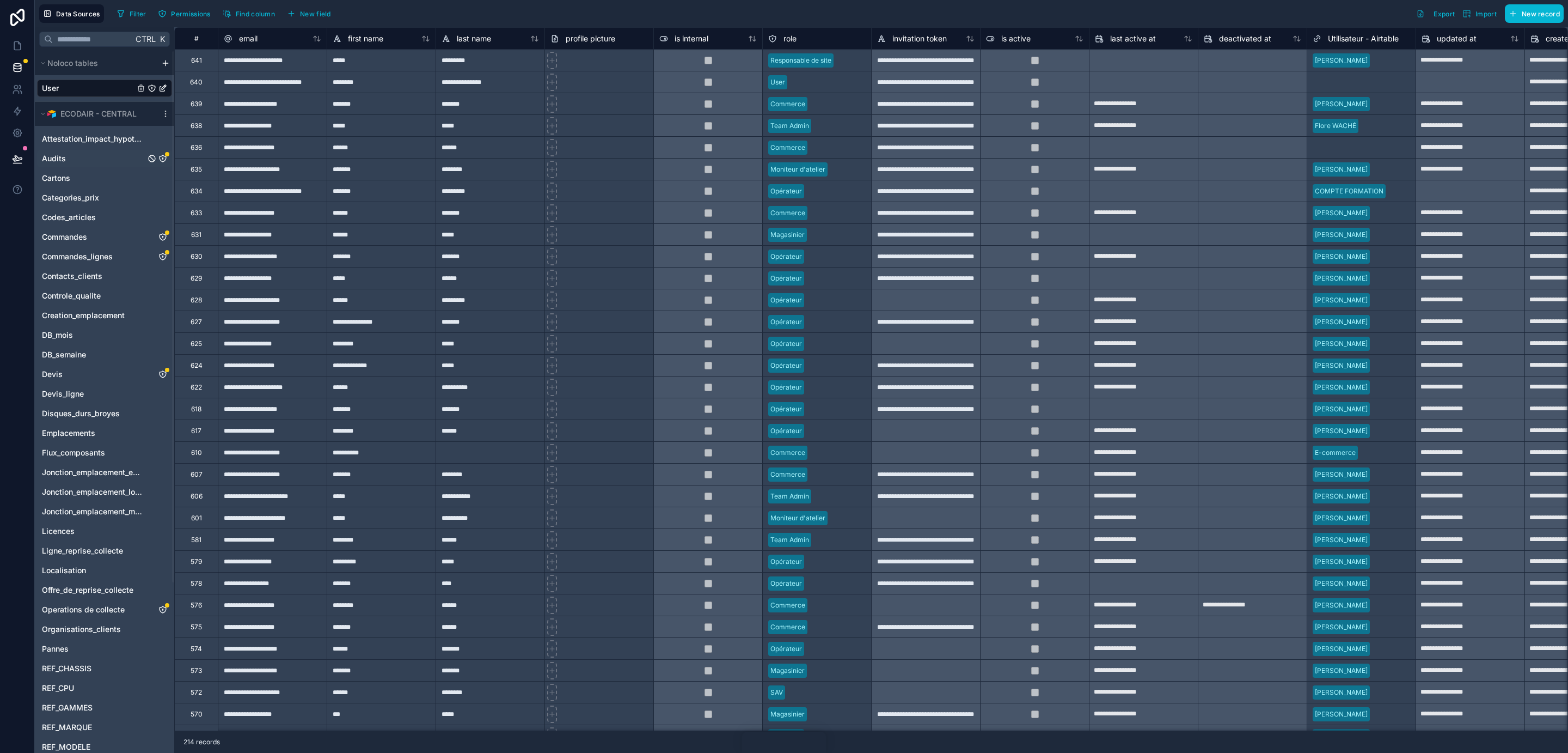
click at [62, 160] on span "Audits" at bounding box center [53, 158] width 24 height 11
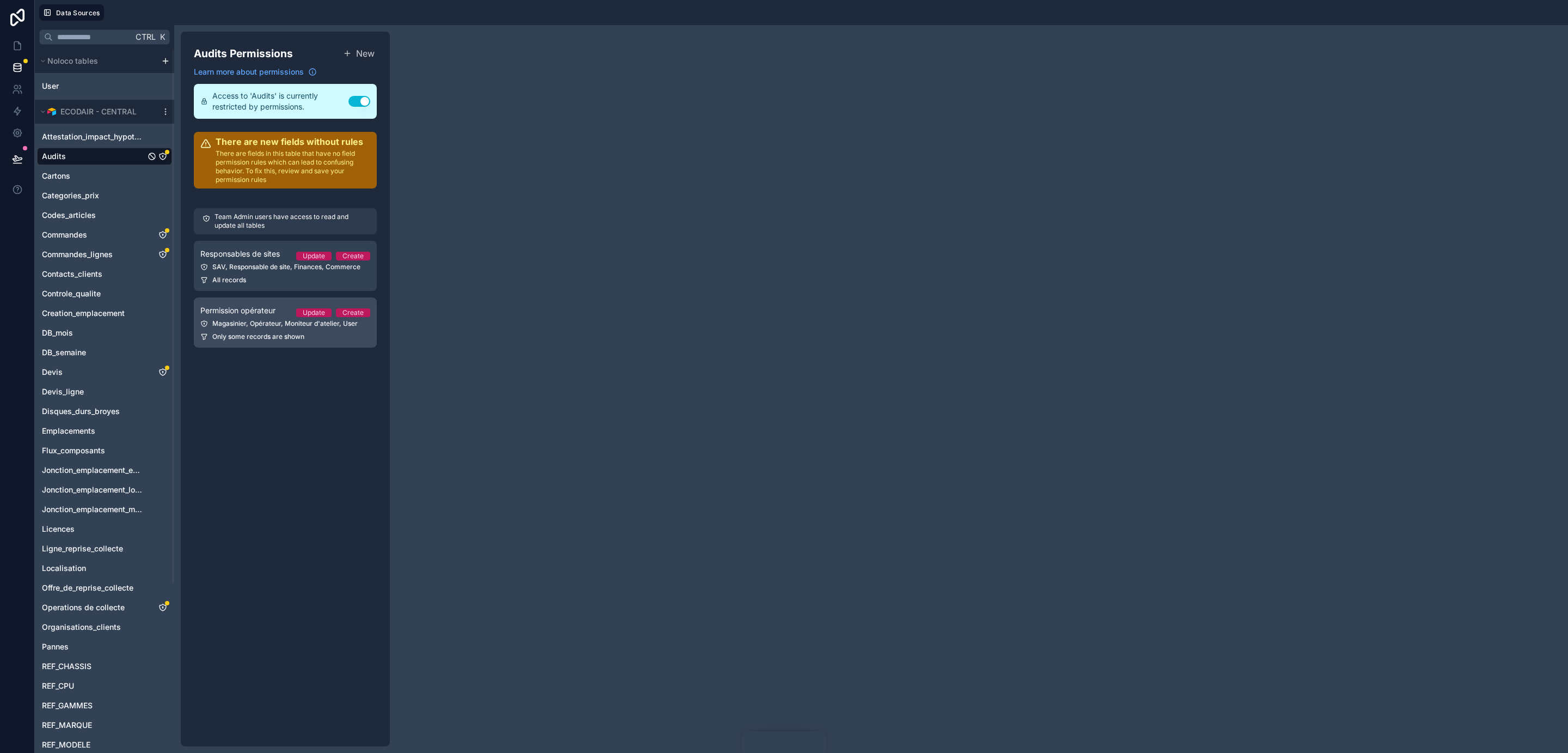
click at [254, 327] on div "Magasinier, Opérateur, Moniteur d'atelier, User" at bounding box center [285, 323] width 170 height 9
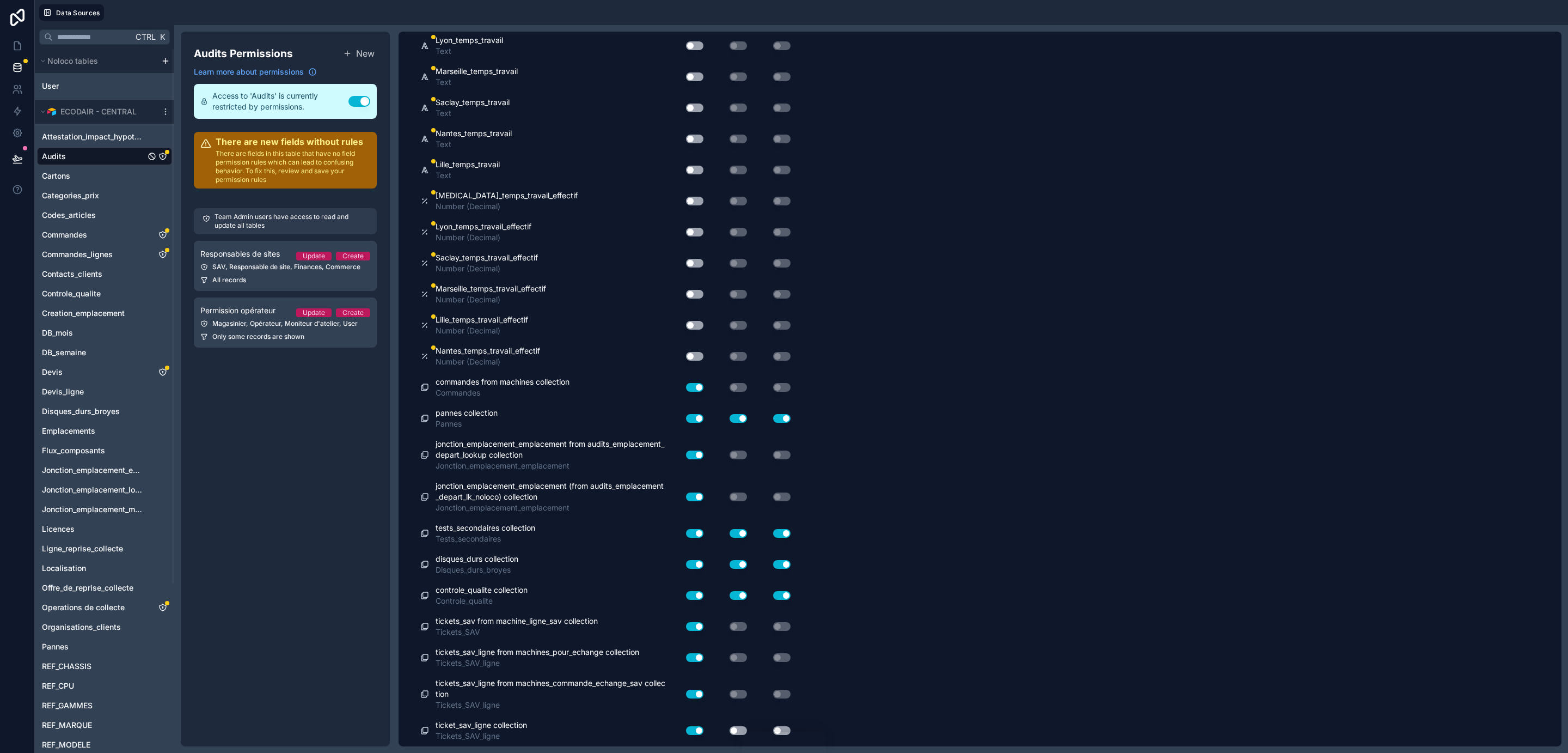
scroll to position [9420, 0]
click at [12, 43] on icon at bounding box center [18, 46] width 11 height 11
click at [17, 44] on icon at bounding box center [18, 46] width 11 height 11
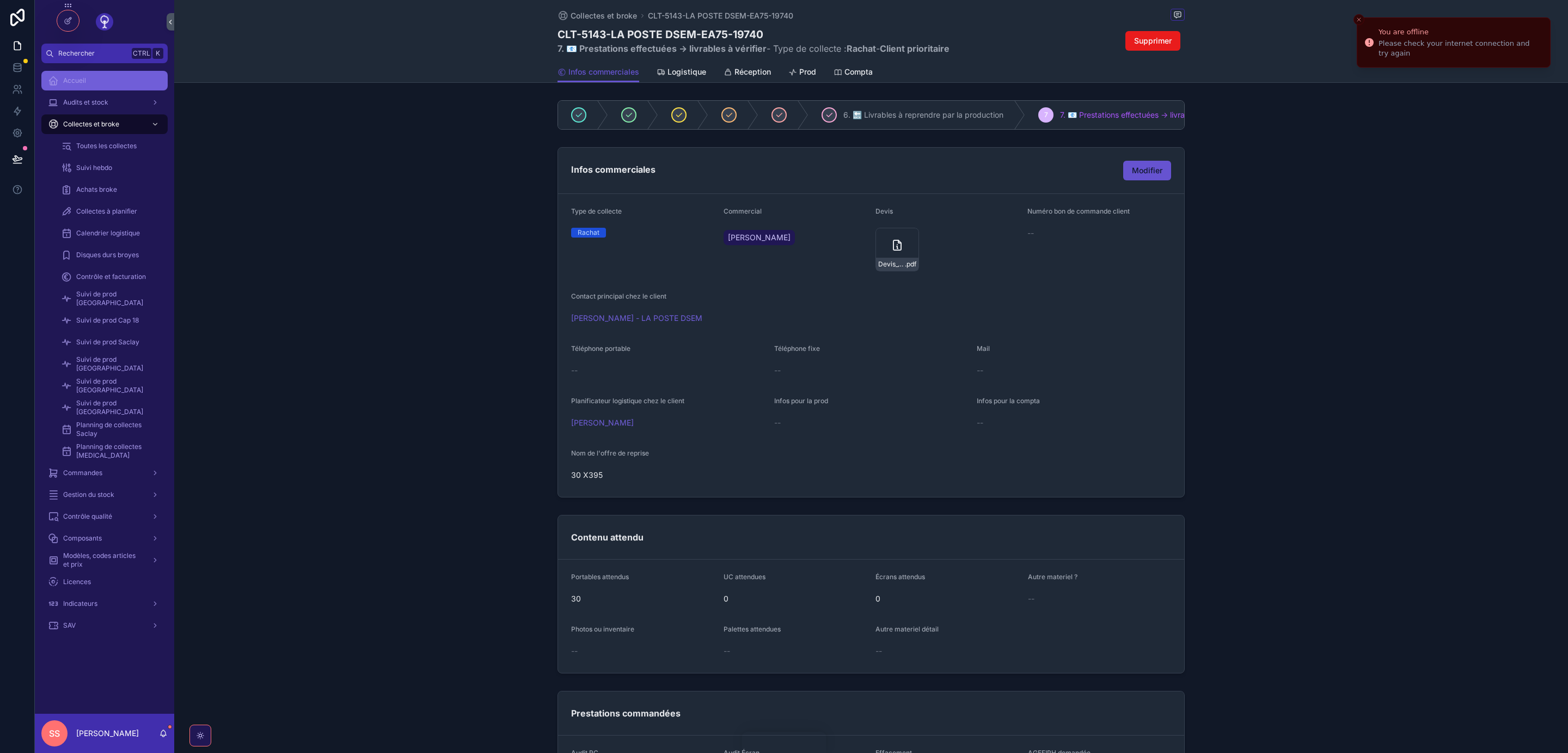
click at [72, 79] on span "Accueil" at bounding box center [74, 81] width 23 height 9
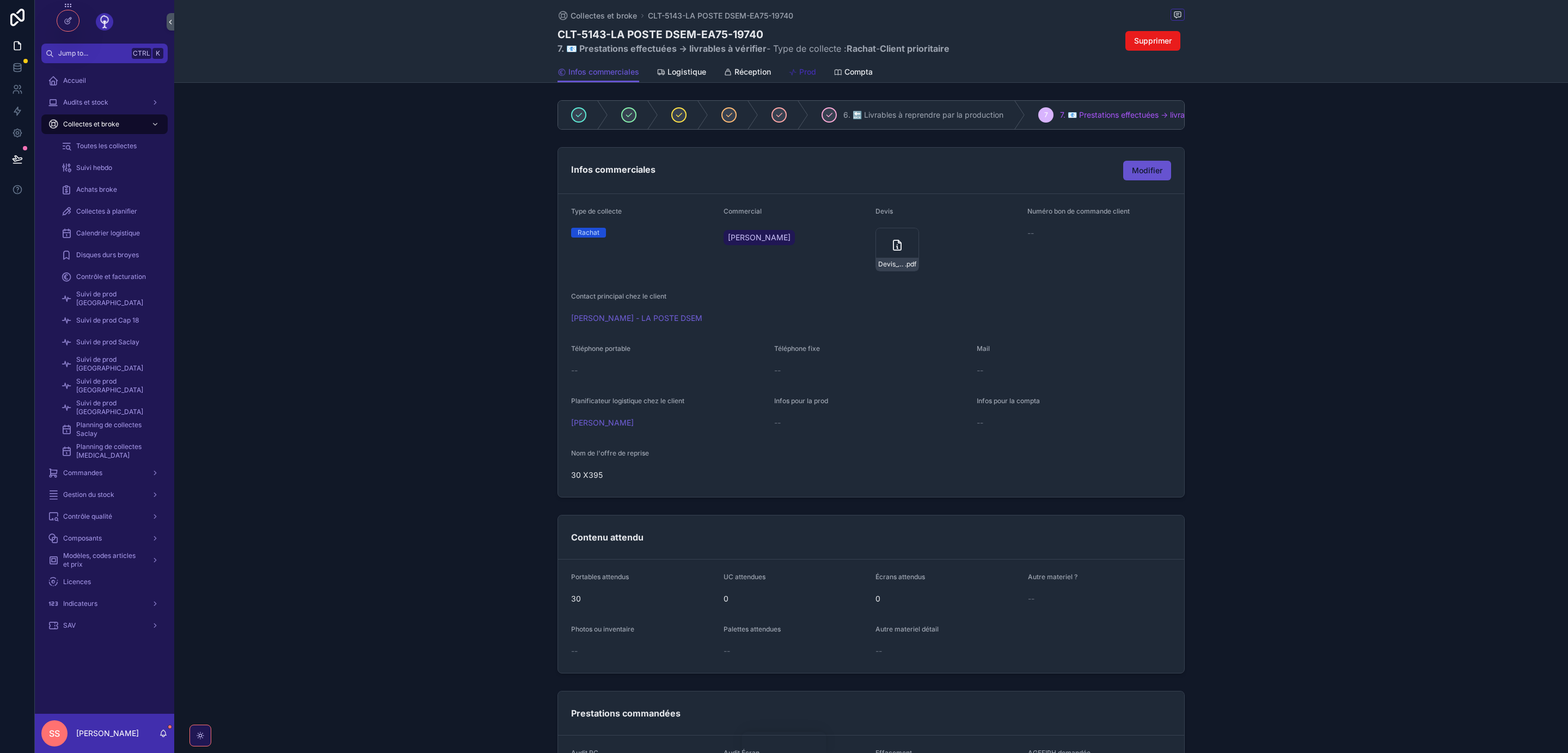
click at [800, 72] on span "Prod" at bounding box center [807, 72] width 17 height 11
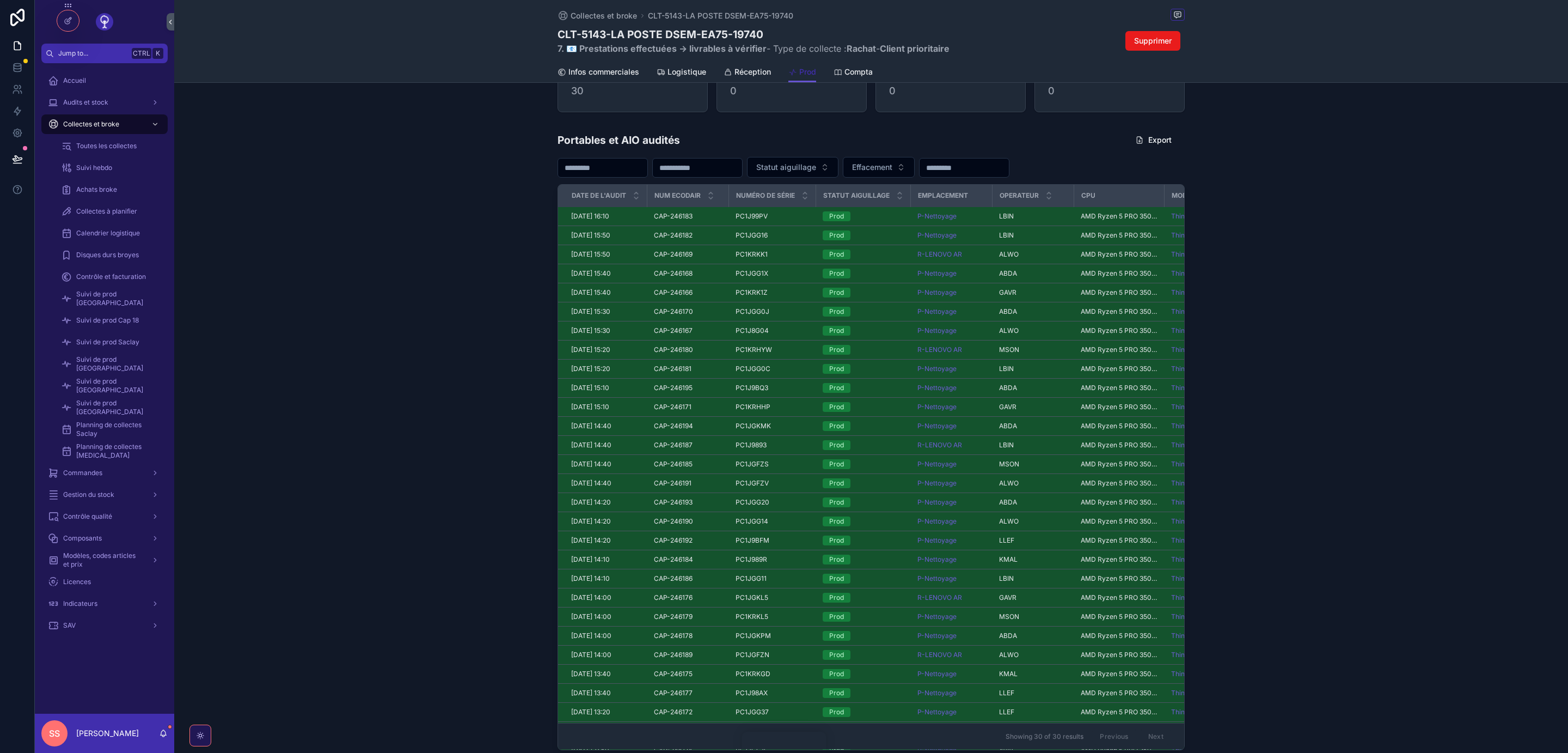
scroll to position [574, 0]
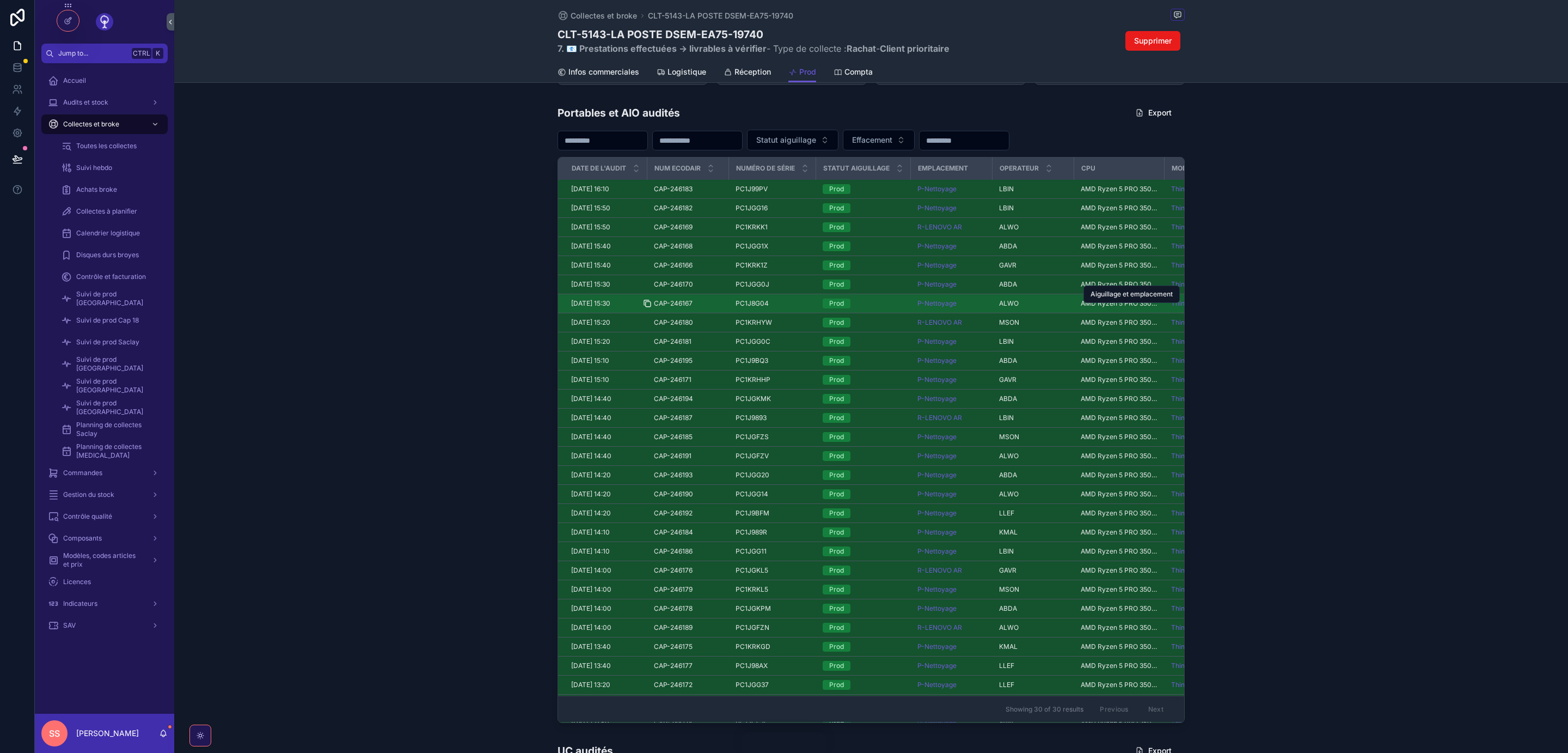
click at [645, 306] on icon "scrollable content" at bounding box center [648, 305] width 5 height 5
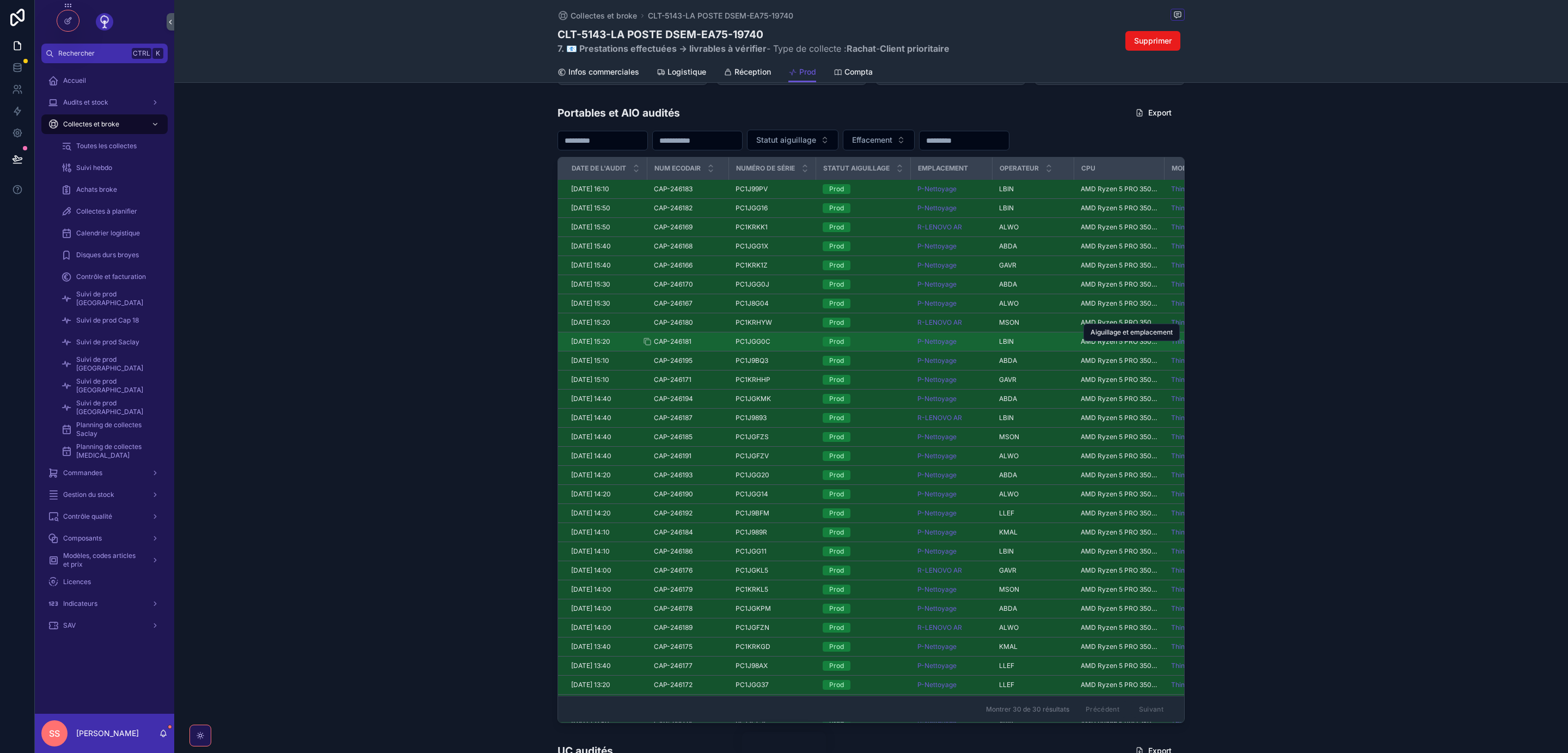
click at [678, 346] on span "CAP-246181" at bounding box center [672, 341] width 38 height 9
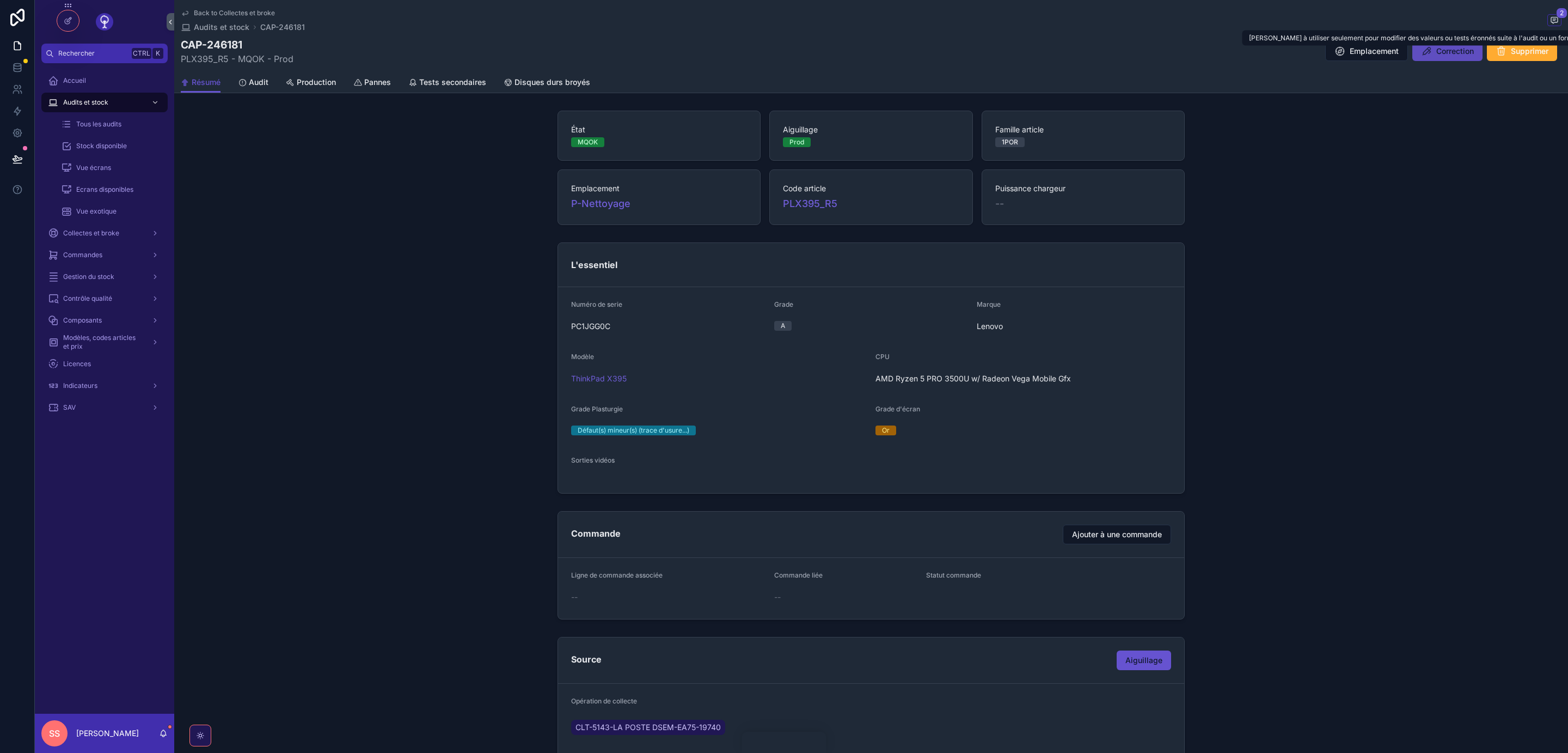
click at [1445, 52] on span "Correction" at bounding box center [1455, 51] width 38 height 11
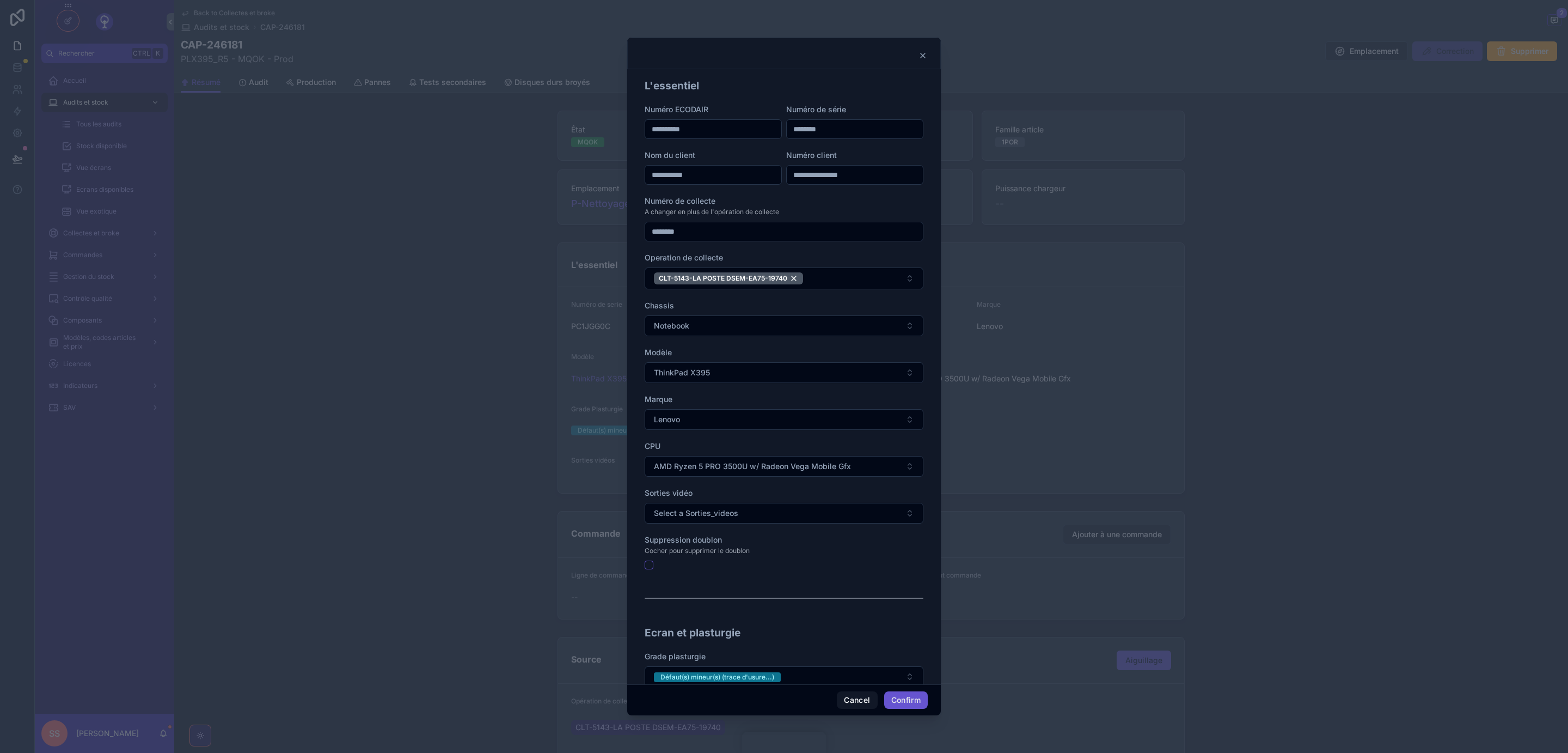
click at [923, 55] on icon at bounding box center [923, 55] width 4 height 4
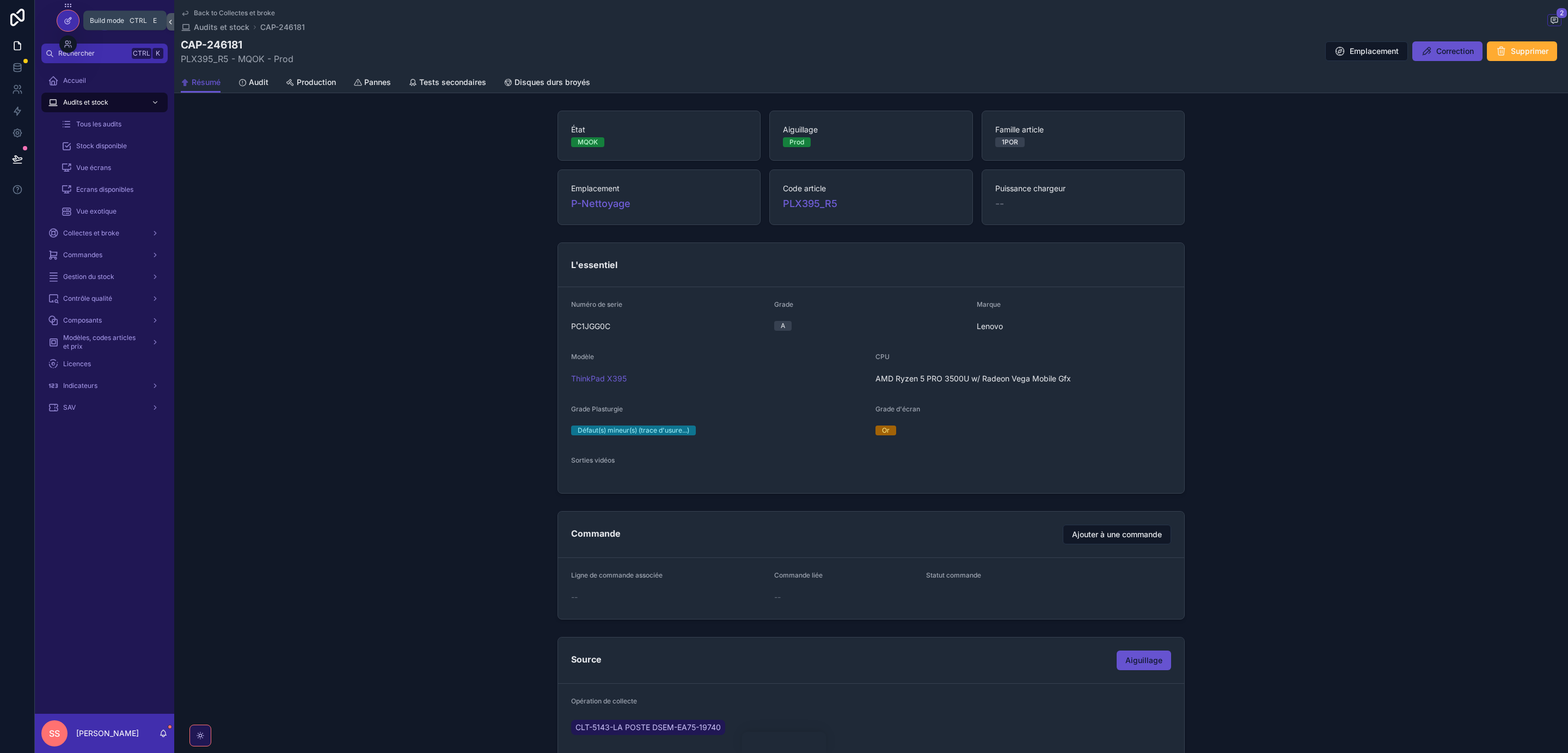
click at [63, 23] on div at bounding box center [67, 21] width 22 height 21
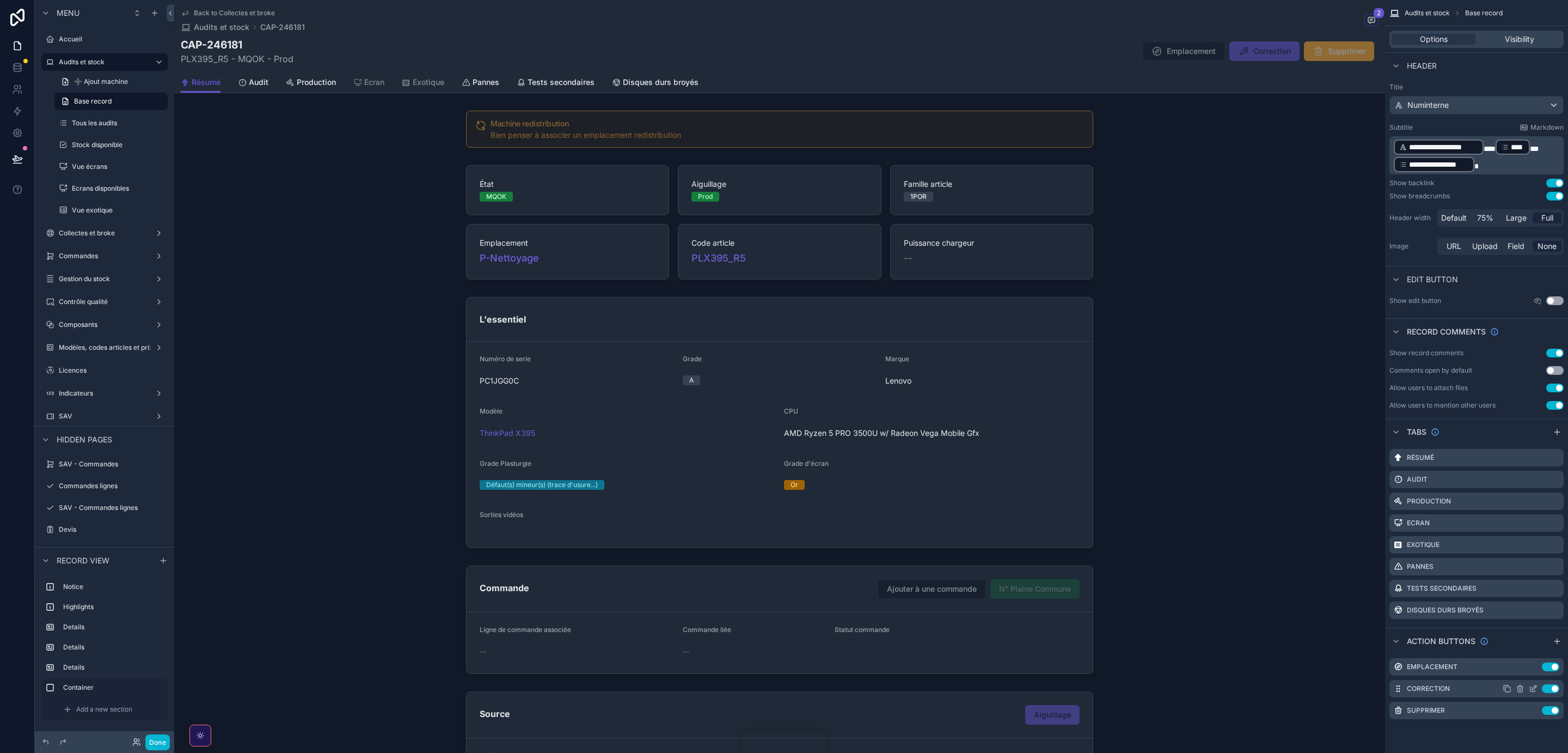
click at [1536, 691] on icon "scrollable content" at bounding box center [1534, 688] width 9 height 9
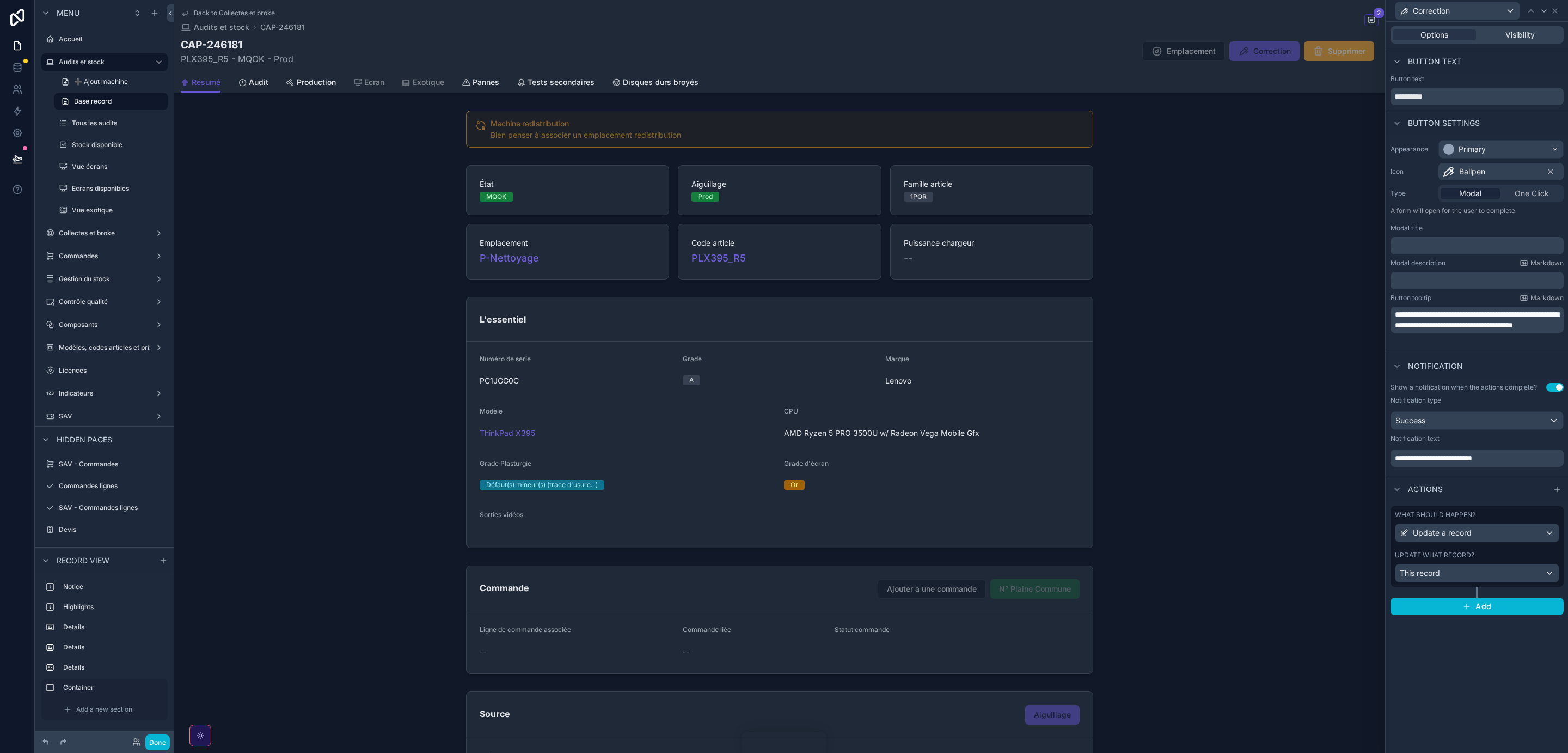
click at [1496, 559] on div "Update what record?" at bounding box center [1478, 555] width 165 height 9
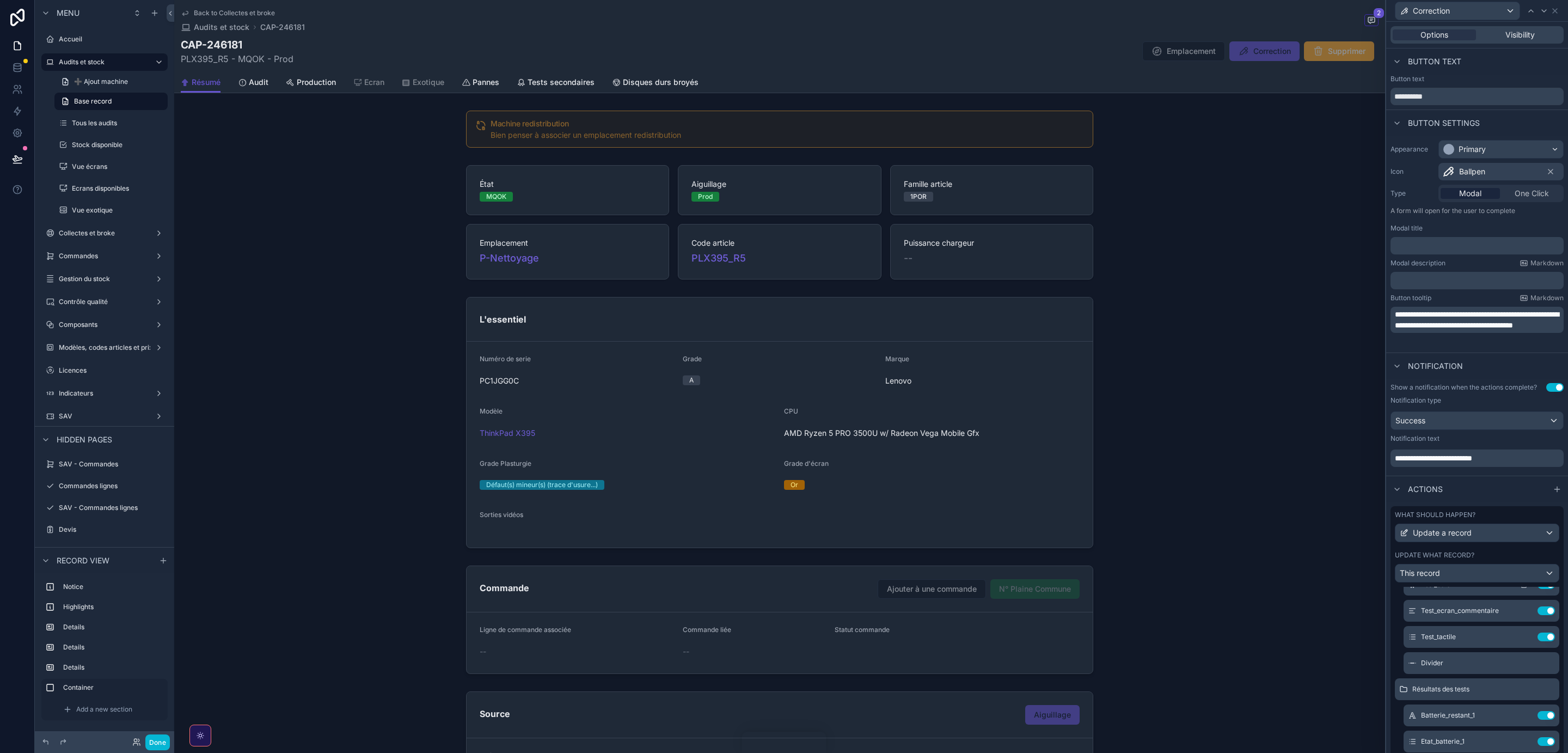
scroll to position [647, 0]
click at [1527, 635] on icon at bounding box center [1525, 635] width 9 height 9
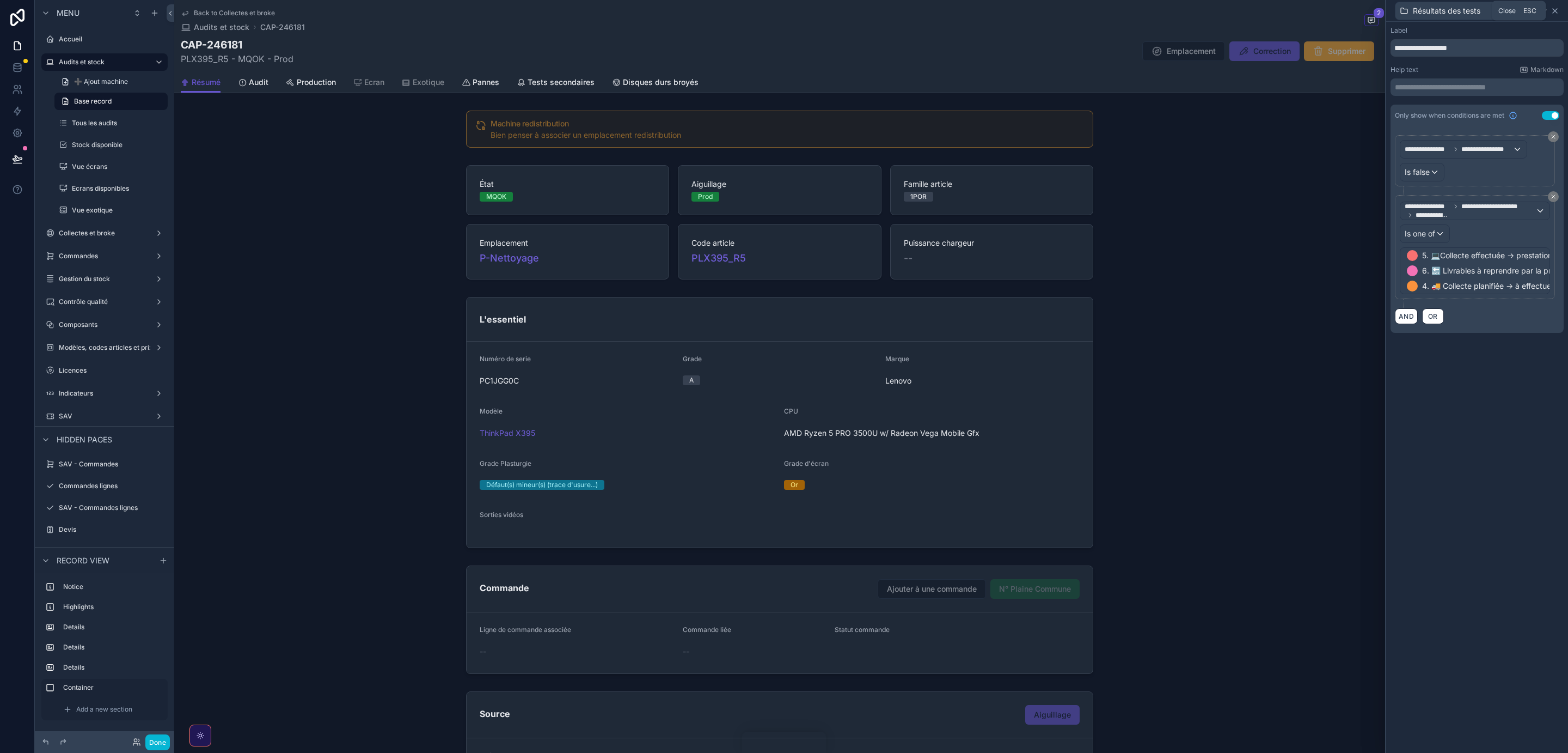
click at [1555, 11] on icon at bounding box center [1555, 11] width 4 height 4
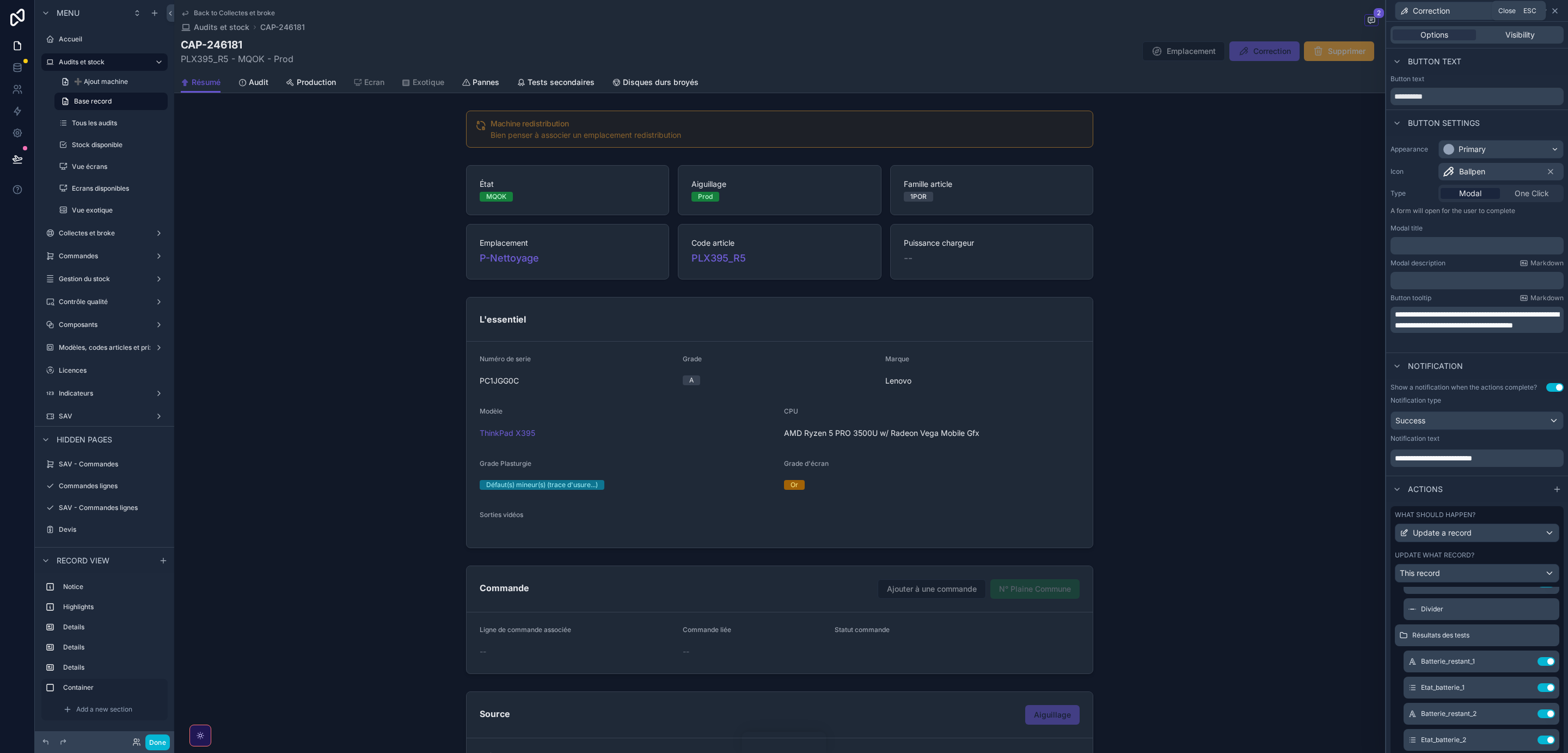
click at [1555, 11] on icon at bounding box center [1555, 11] width 9 height 9
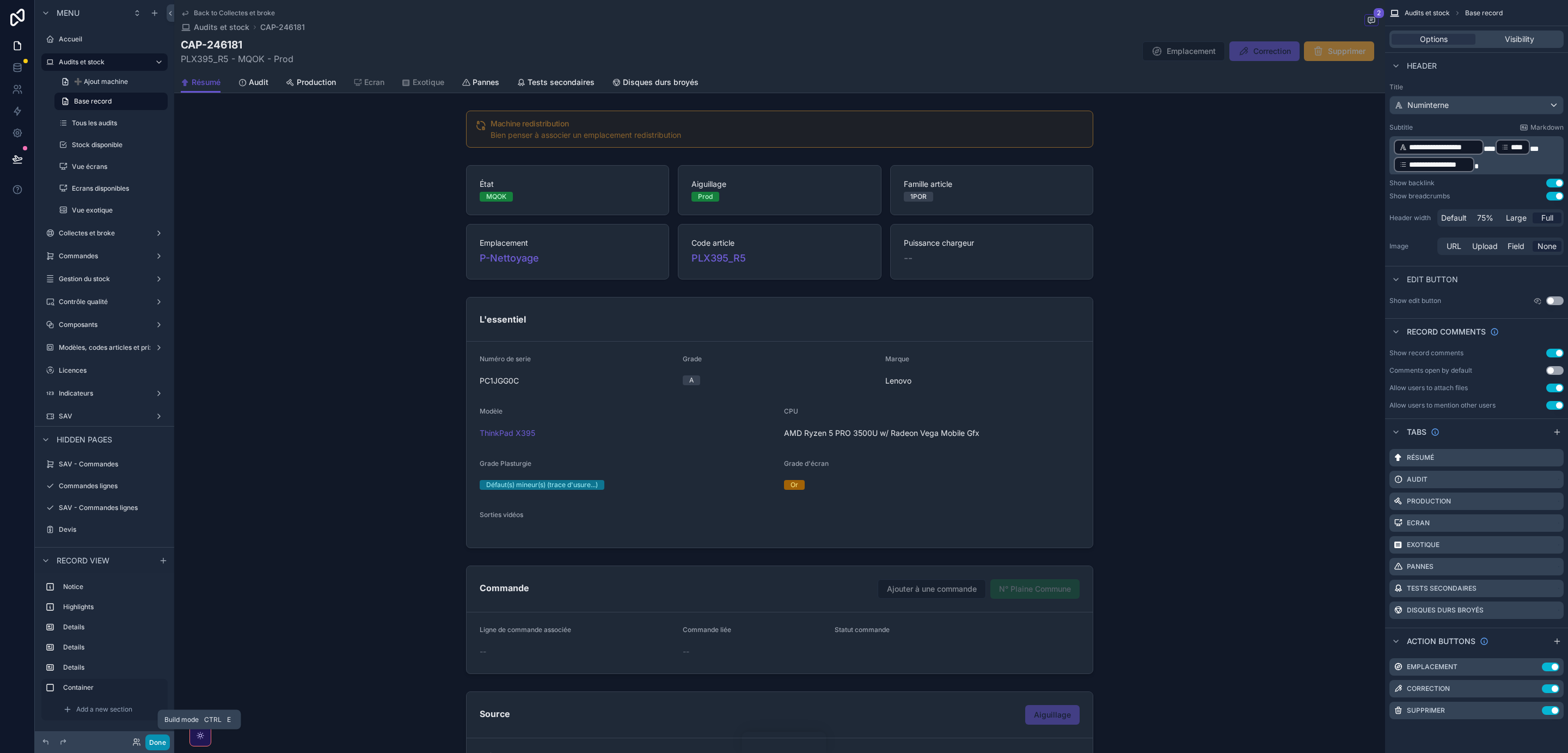
click at [152, 740] on button "Done" at bounding box center [158, 742] width 25 height 16
